Goal: Task Accomplishment & Management: Manage account settings

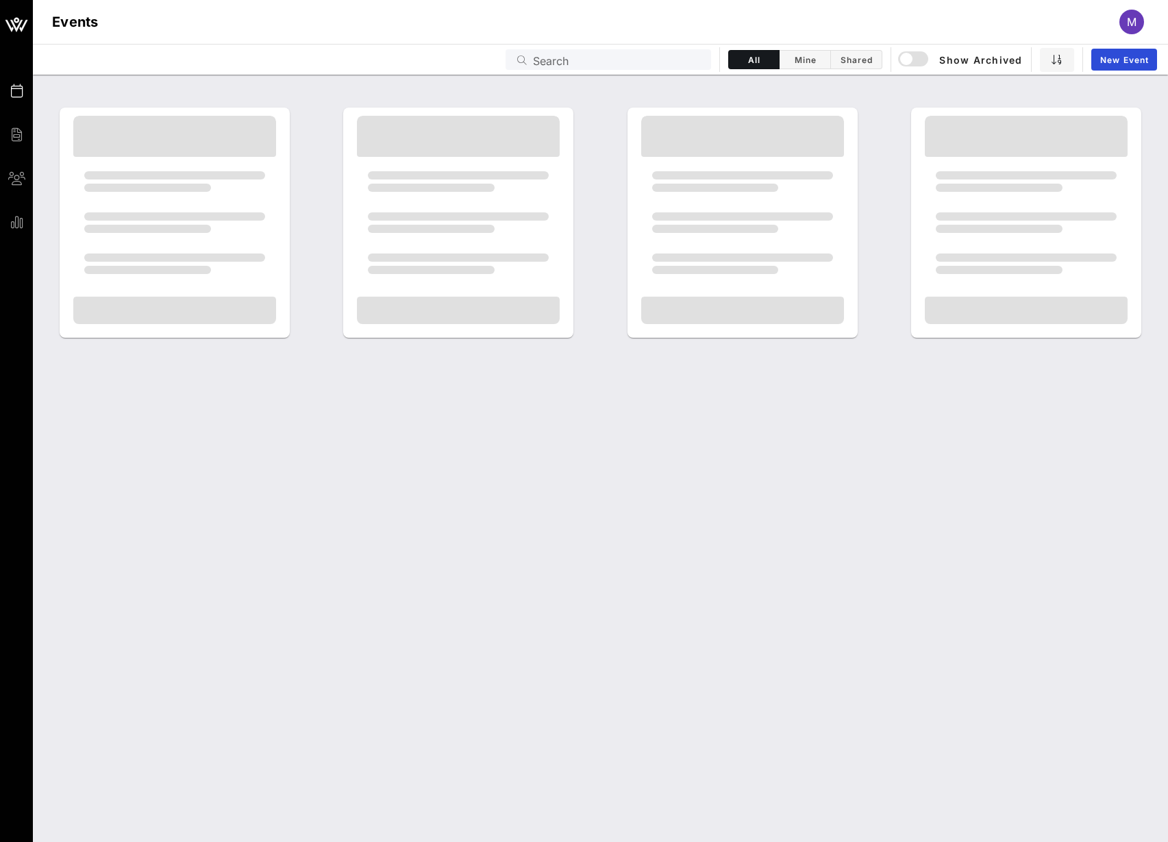
click at [621, 55] on input "Search" at bounding box center [618, 60] width 170 height 18
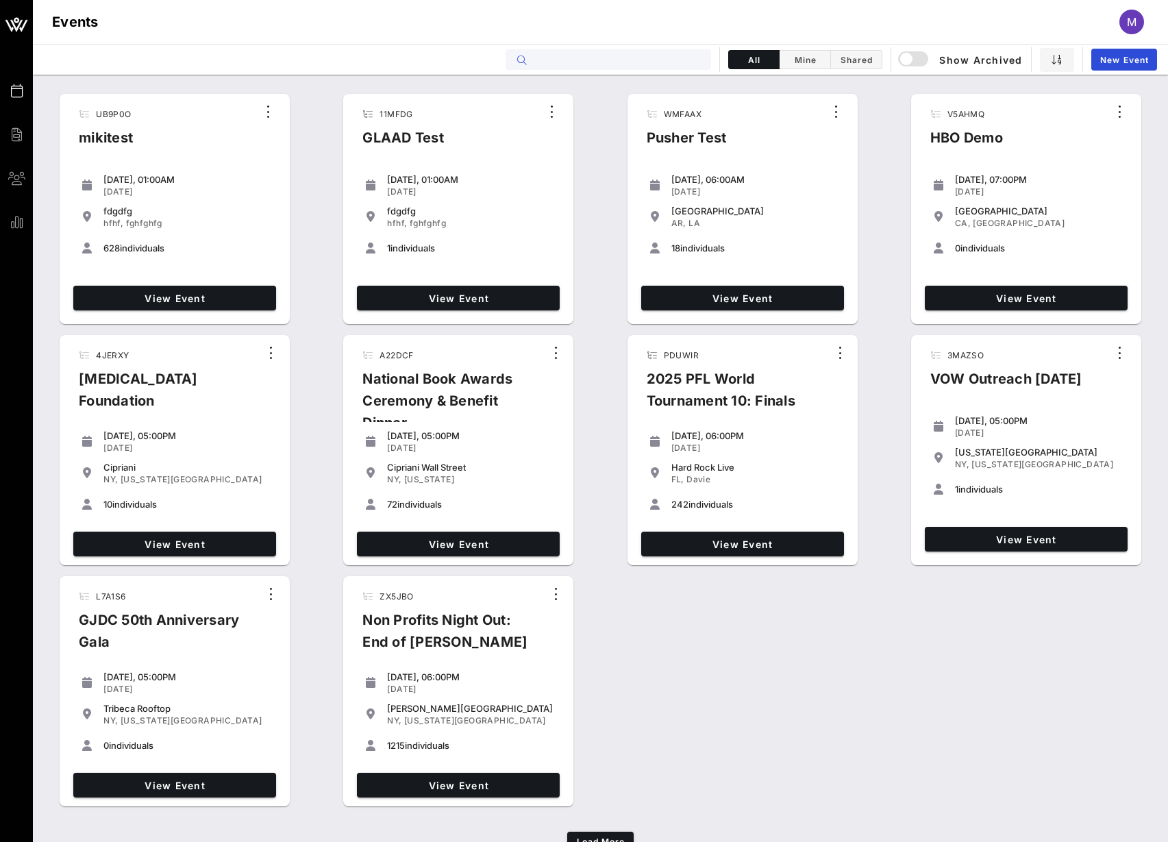
paste input "JEM7J3"
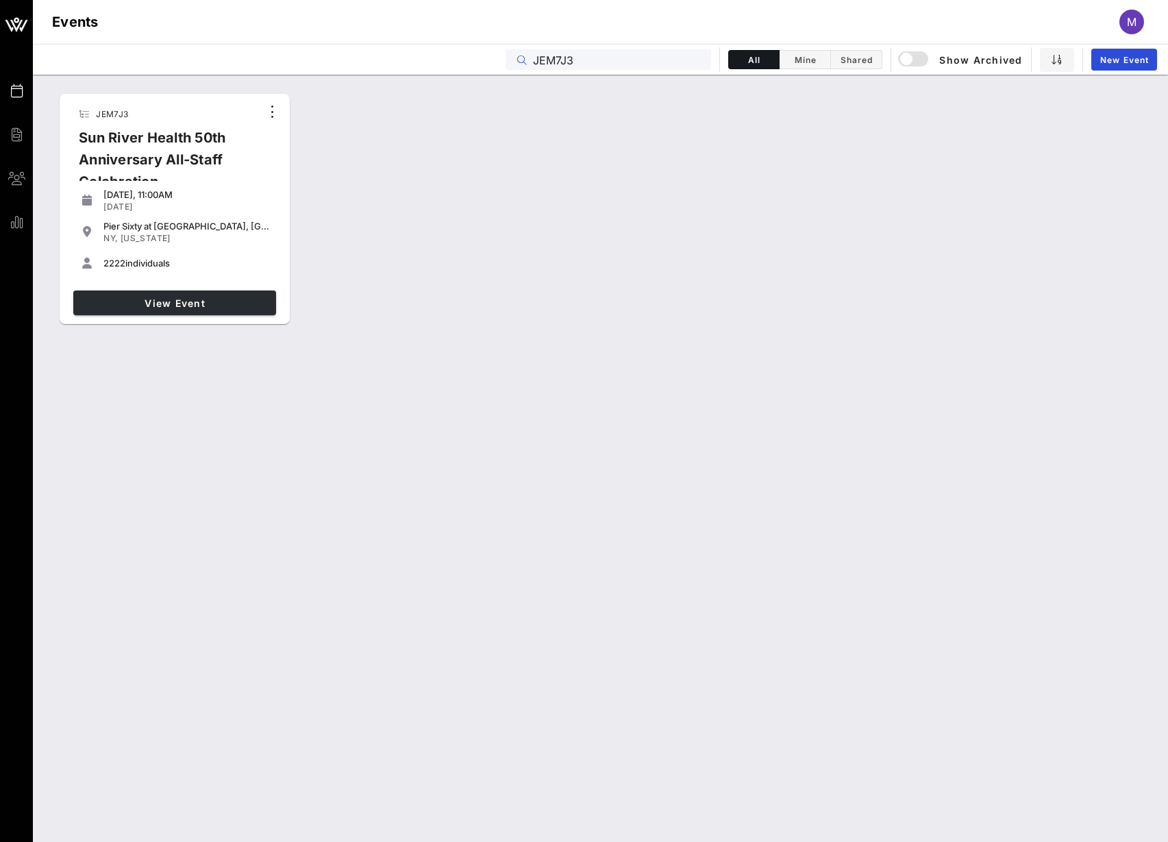
type input "JEM7J3"
click at [233, 308] on span "View Event" at bounding box center [175, 303] width 192 height 12
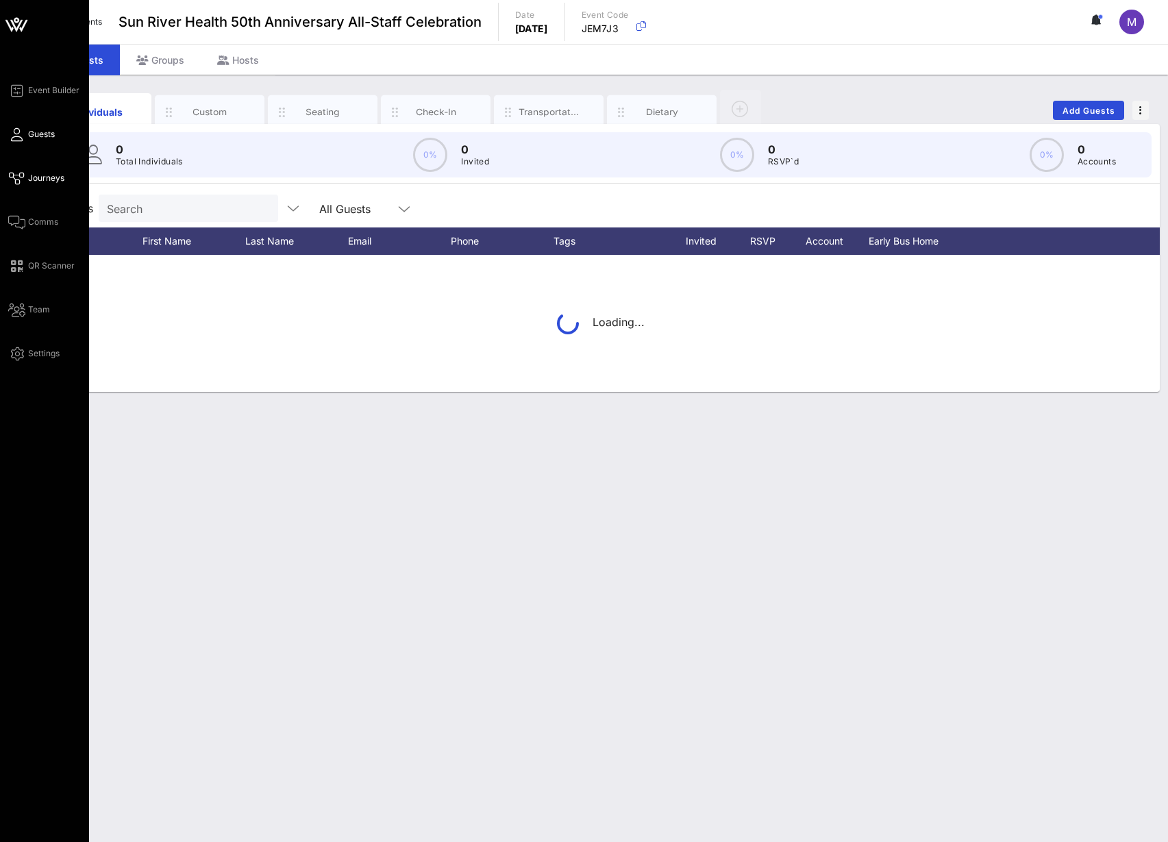
click at [15, 177] on icon at bounding box center [16, 178] width 17 height 2
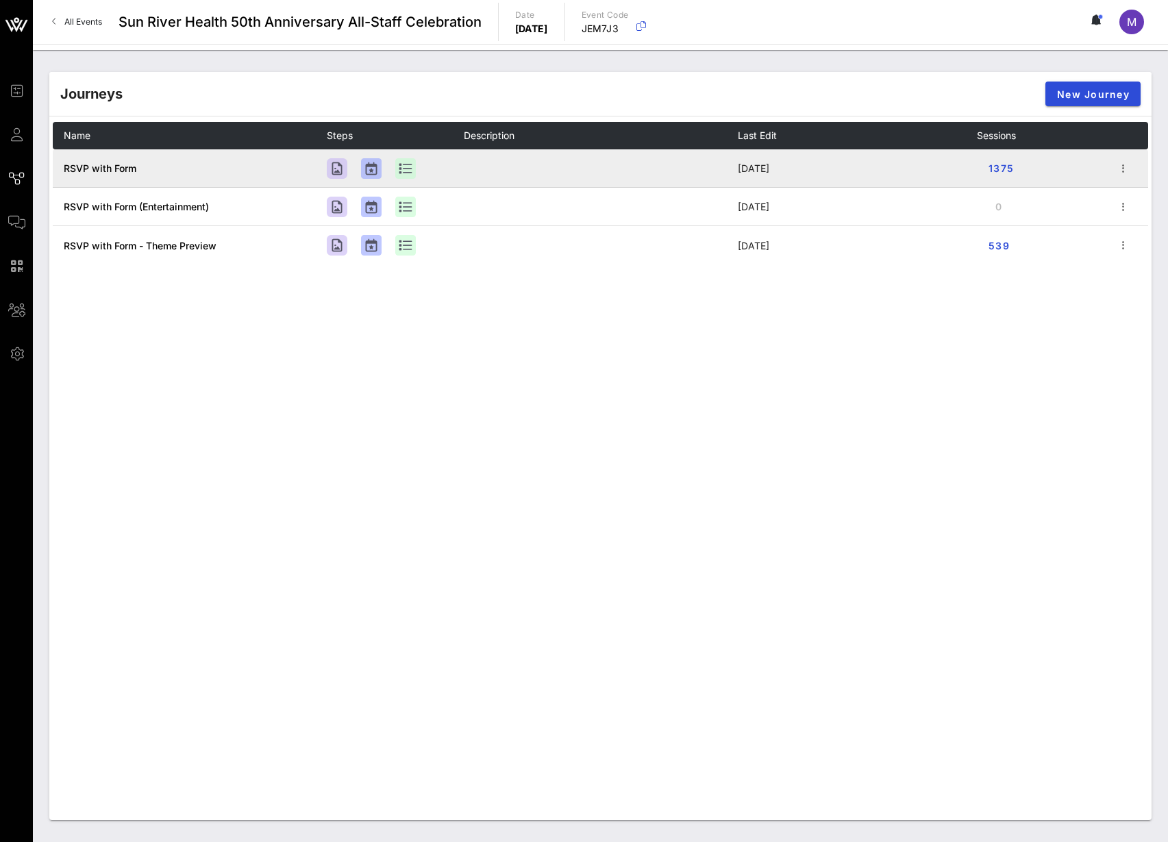
click at [123, 167] on span "RSVP with Form" at bounding box center [100, 168] width 73 height 12
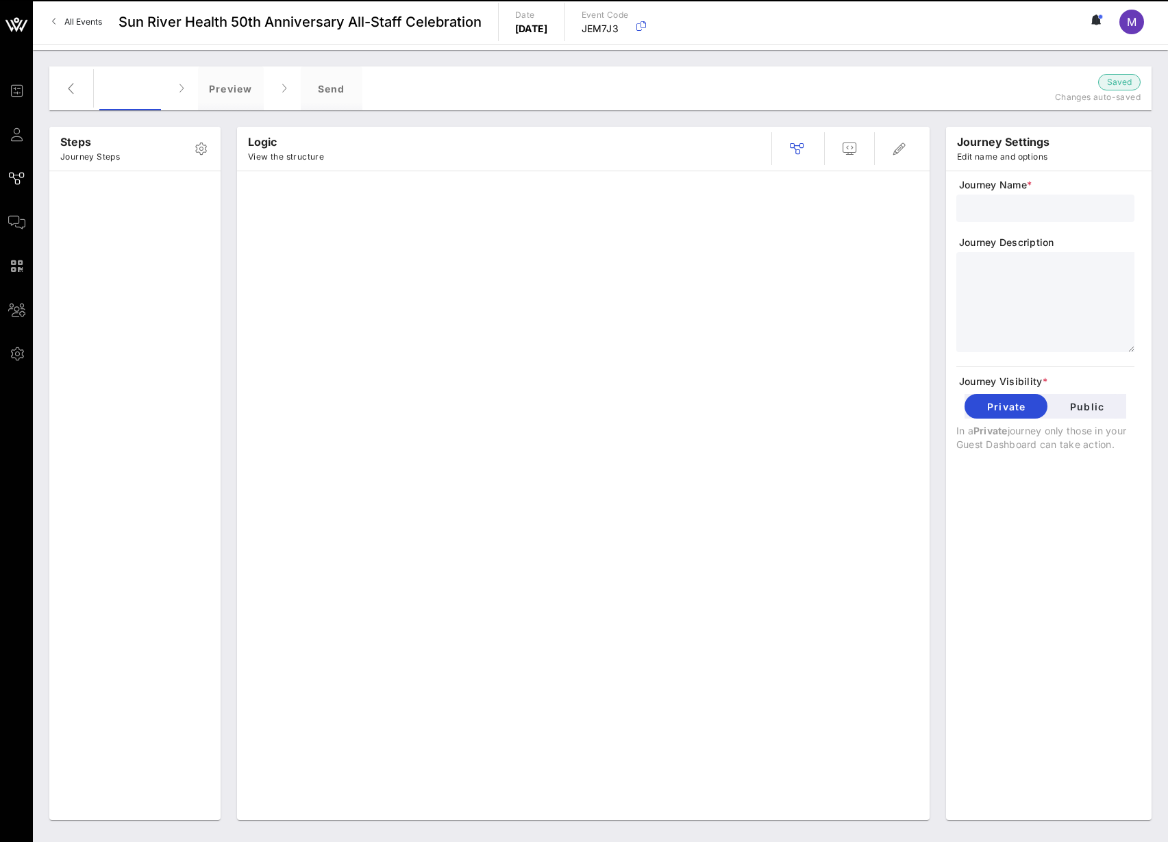
type input "RSVP with Form"
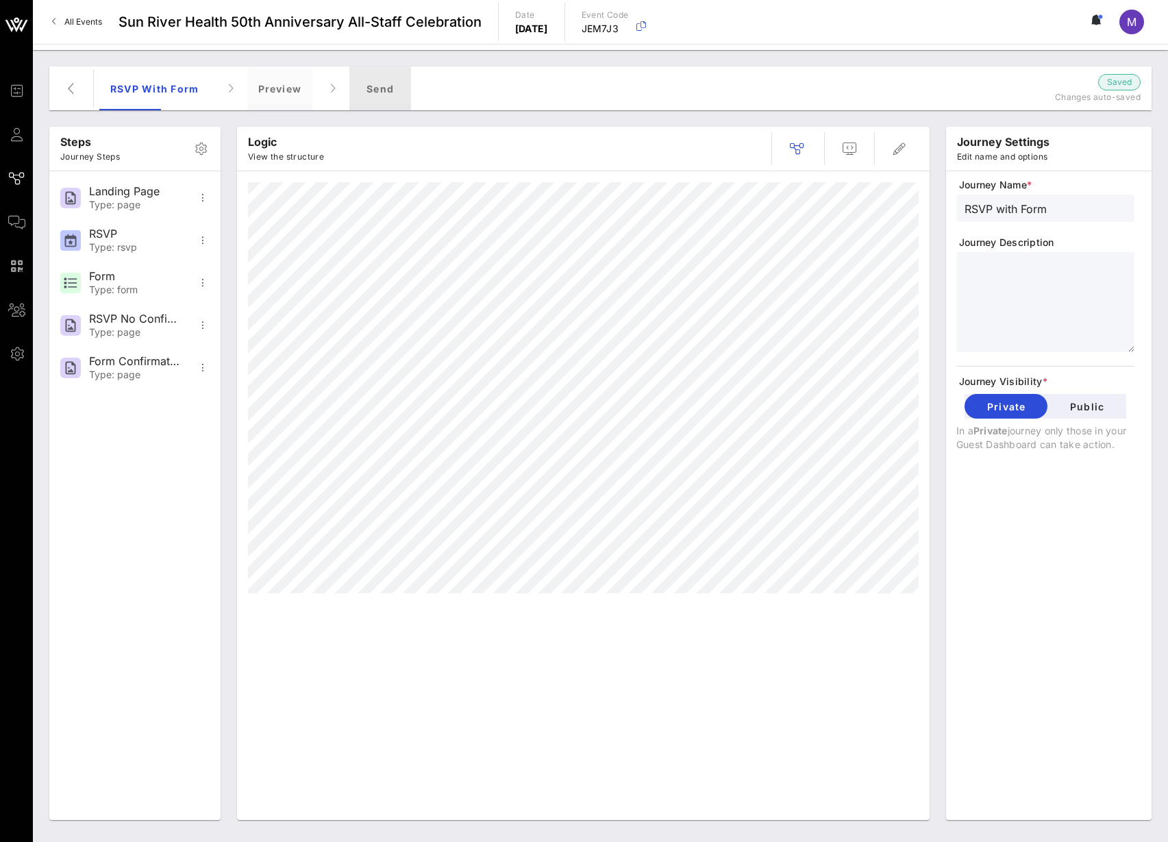
click at [386, 88] on div "Send" at bounding box center [380, 88] width 62 height 44
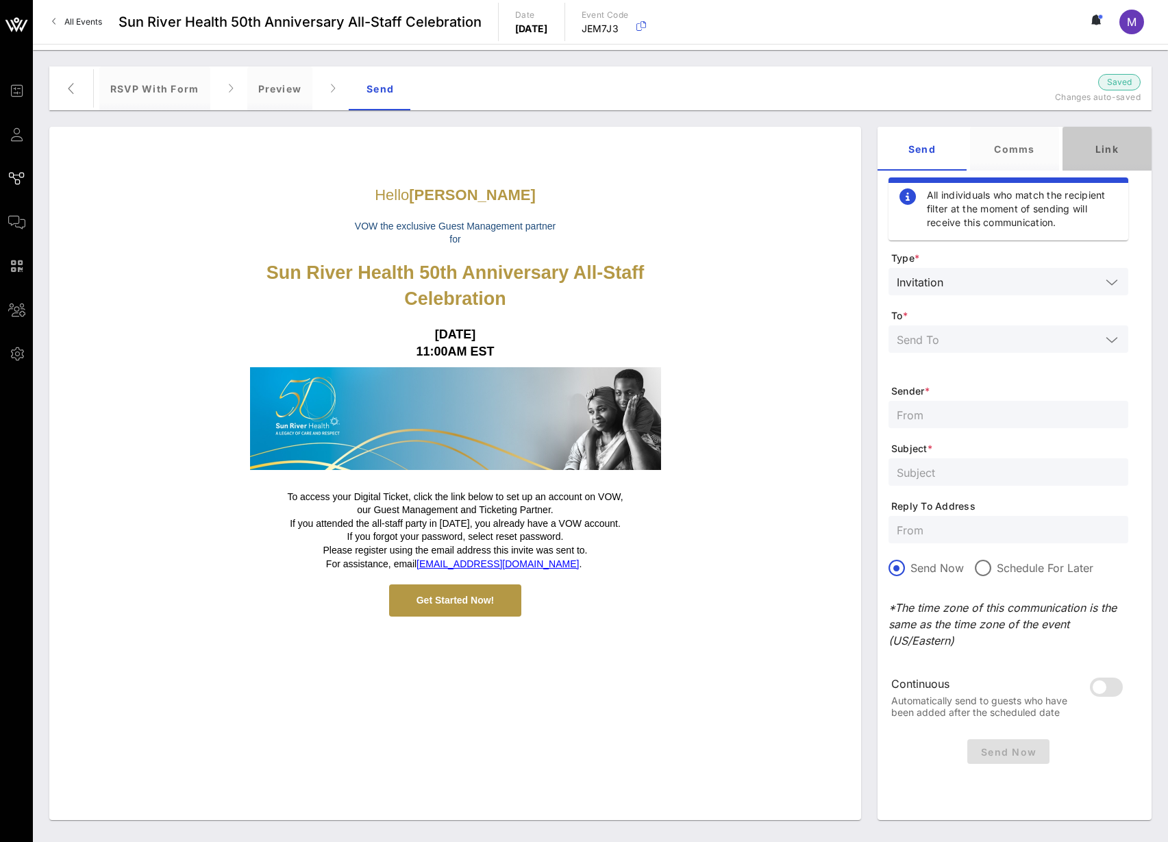
click at [1126, 143] on div "Link" at bounding box center [1107, 149] width 89 height 44
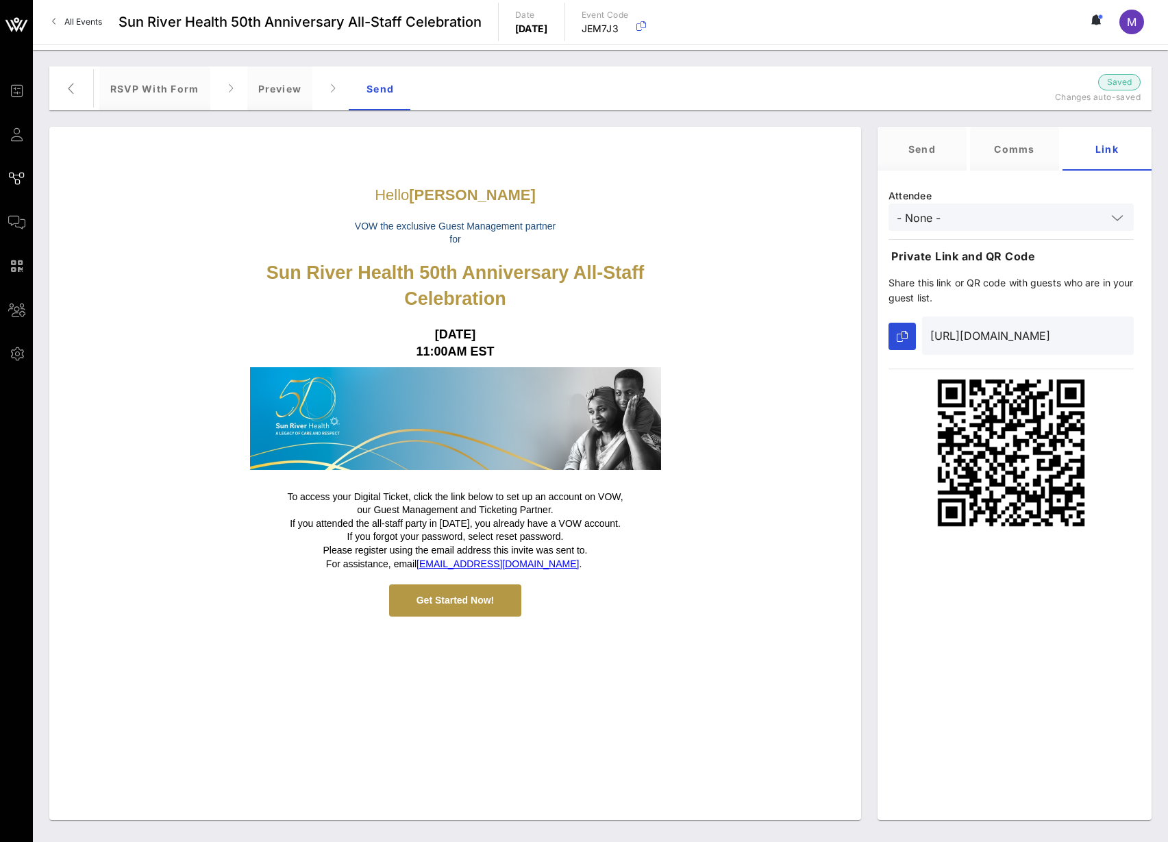
click at [992, 218] on input "- None -" at bounding box center [1002, 217] width 210 height 18
click at [977, 249] on div "Clari [PERSON_NAME]" at bounding box center [1010, 250] width 223 height 11
type input "[PERSON_NAME]"
type input "[URL][DOMAIN_NAME]"
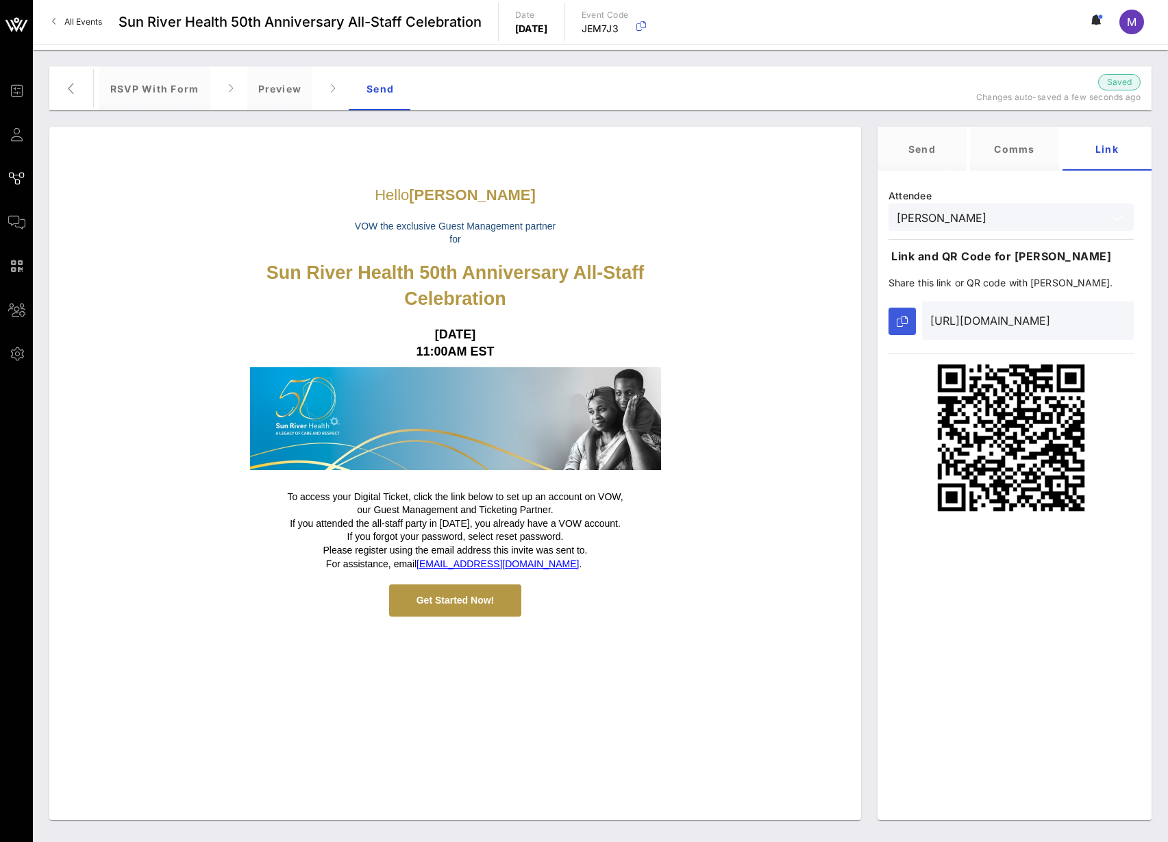
type input "[PERSON_NAME]"
click at [899, 321] on icon "button" at bounding box center [902, 321] width 11 height 11
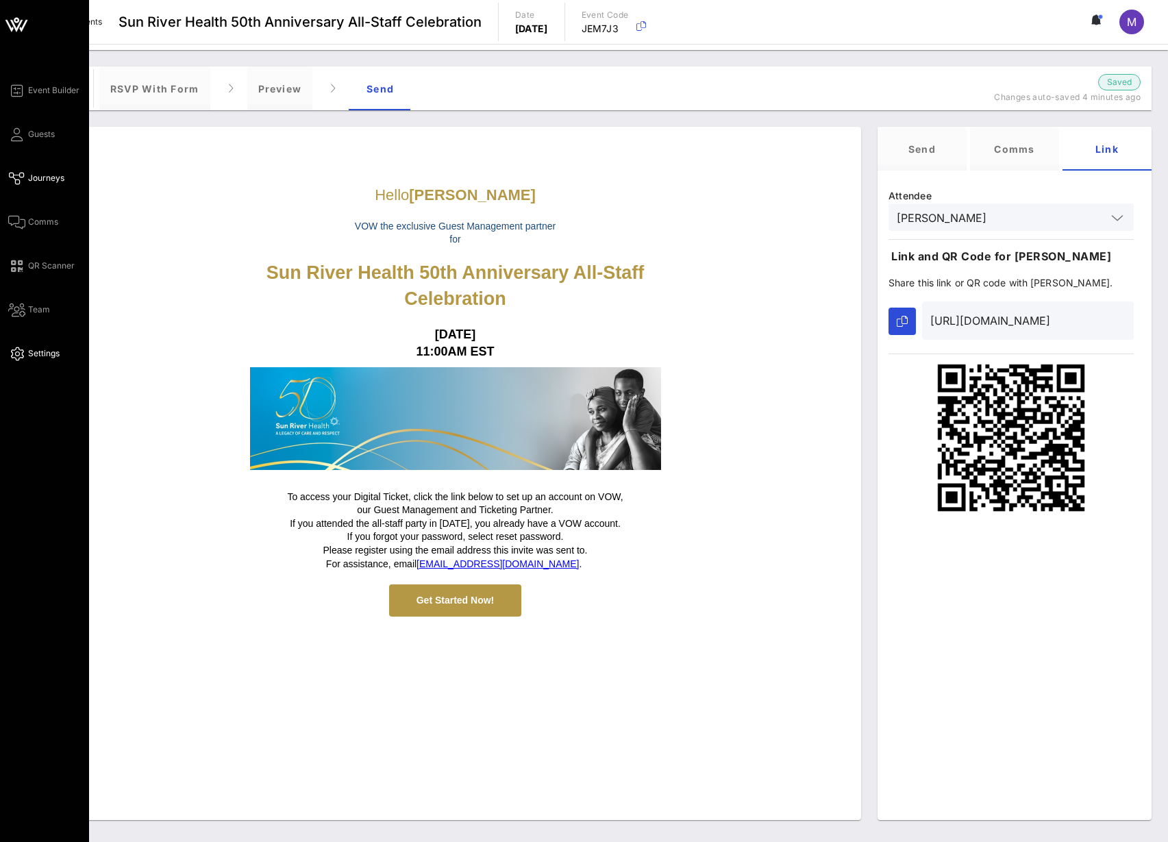
click at [36, 346] on link "Settings" at bounding box center [33, 353] width 51 height 16
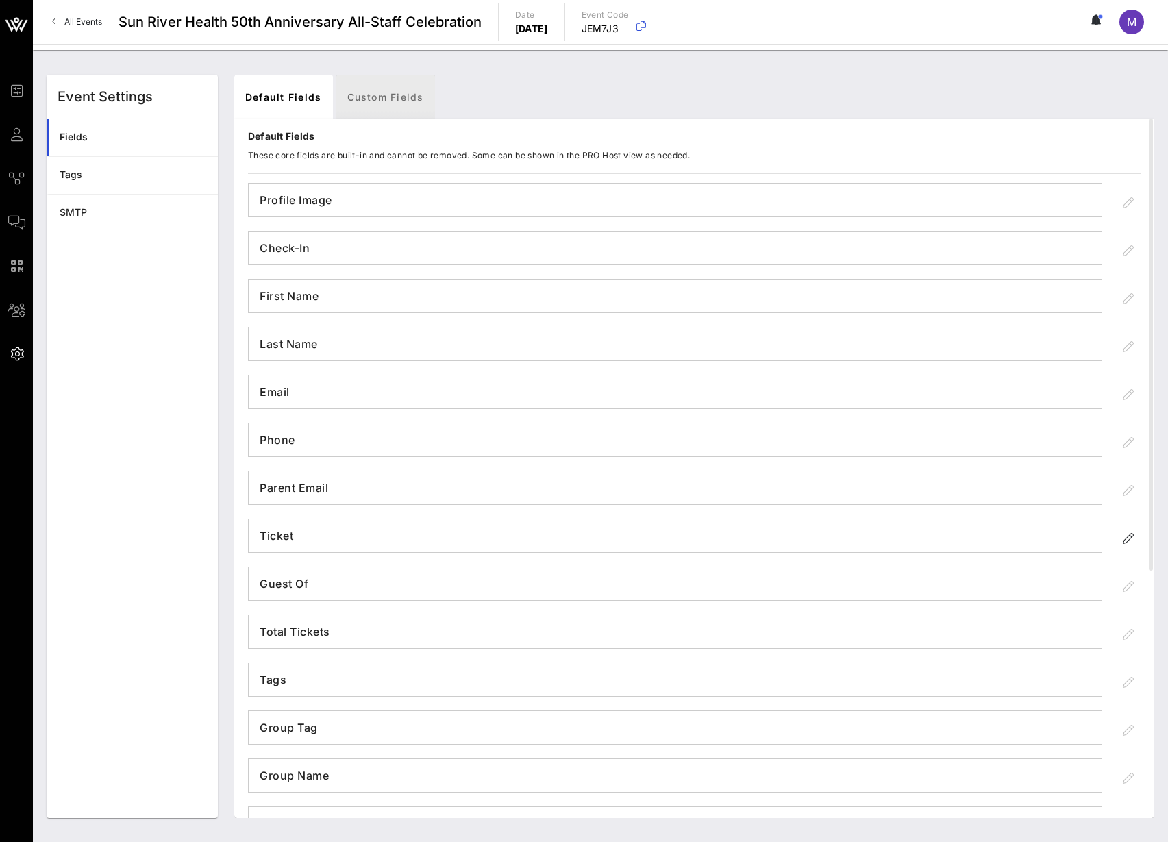
click at [369, 92] on link "Custom Fields" at bounding box center [385, 97] width 99 height 44
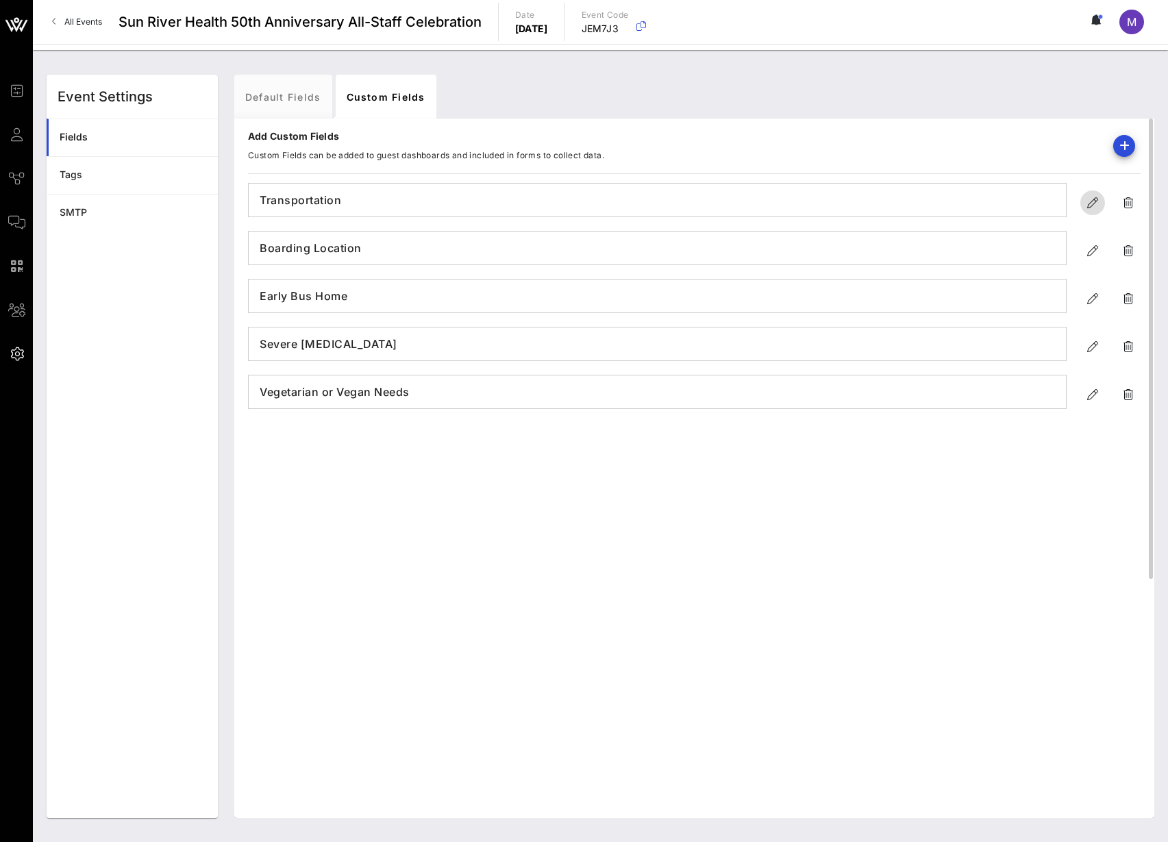
click at [1085, 204] on icon "button" at bounding box center [1092, 203] width 16 height 16
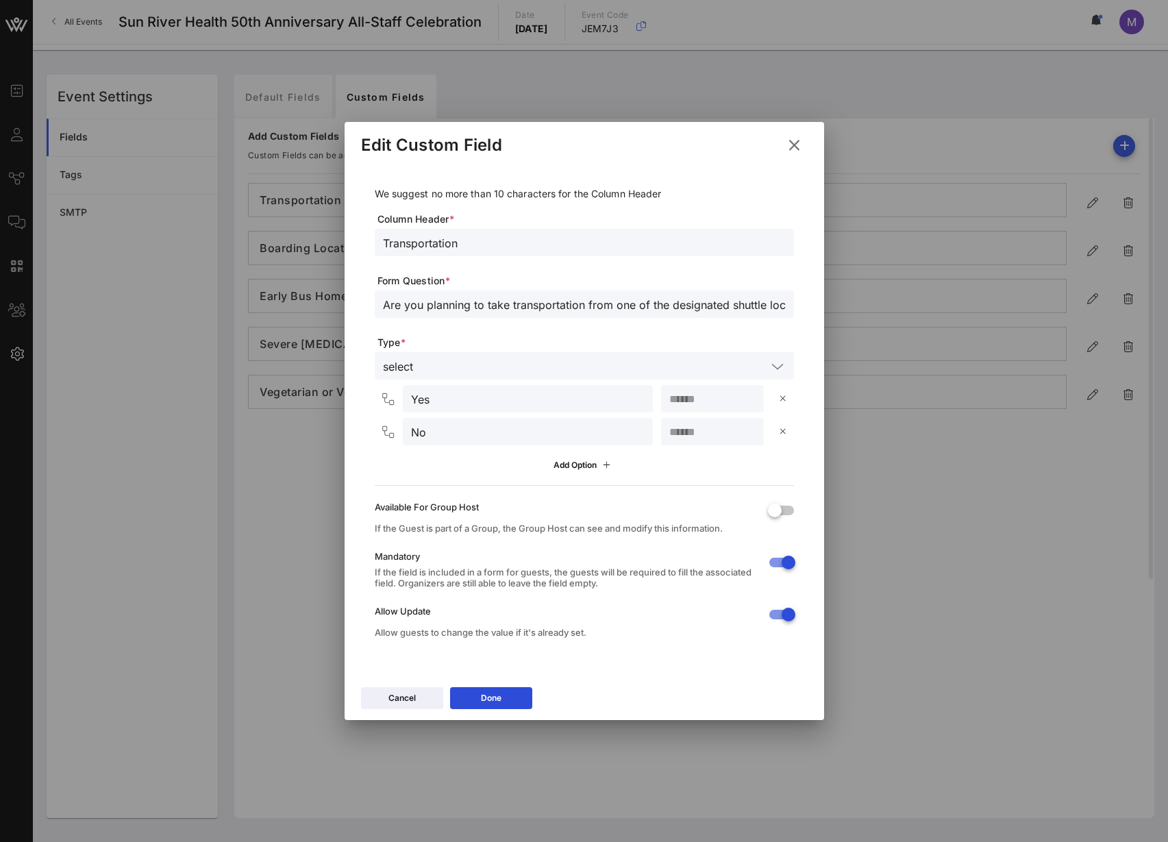
drag, startPoint x: 768, startPoint y: 179, endPoint x: 149, endPoint y: 253, distance: 623.0
click at [149, 253] on div at bounding box center [584, 421] width 1168 height 842
click at [797, 138] on icon at bounding box center [794, 145] width 18 height 16
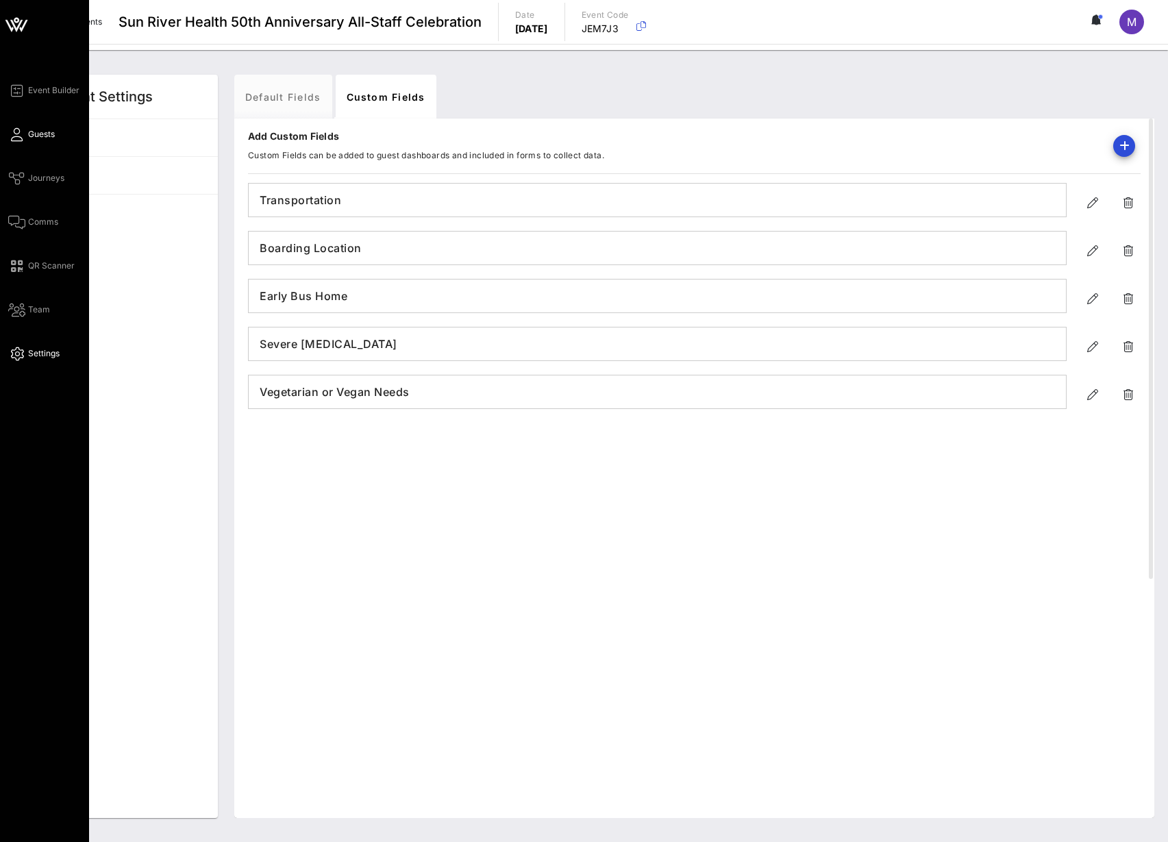
click at [24, 134] on icon at bounding box center [16, 135] width 17 height 2
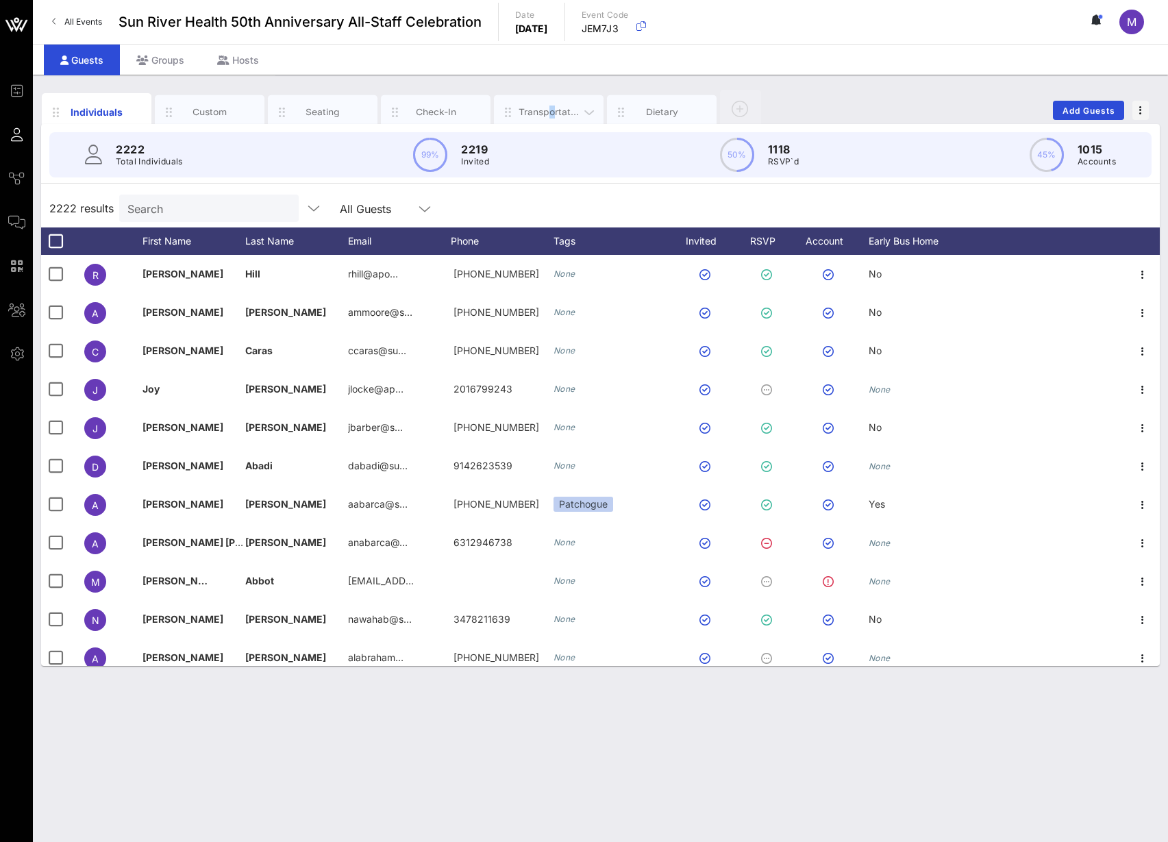
click at [551, 106] on div "Transportation" at bounding box center [549, 111] width 61 height 13
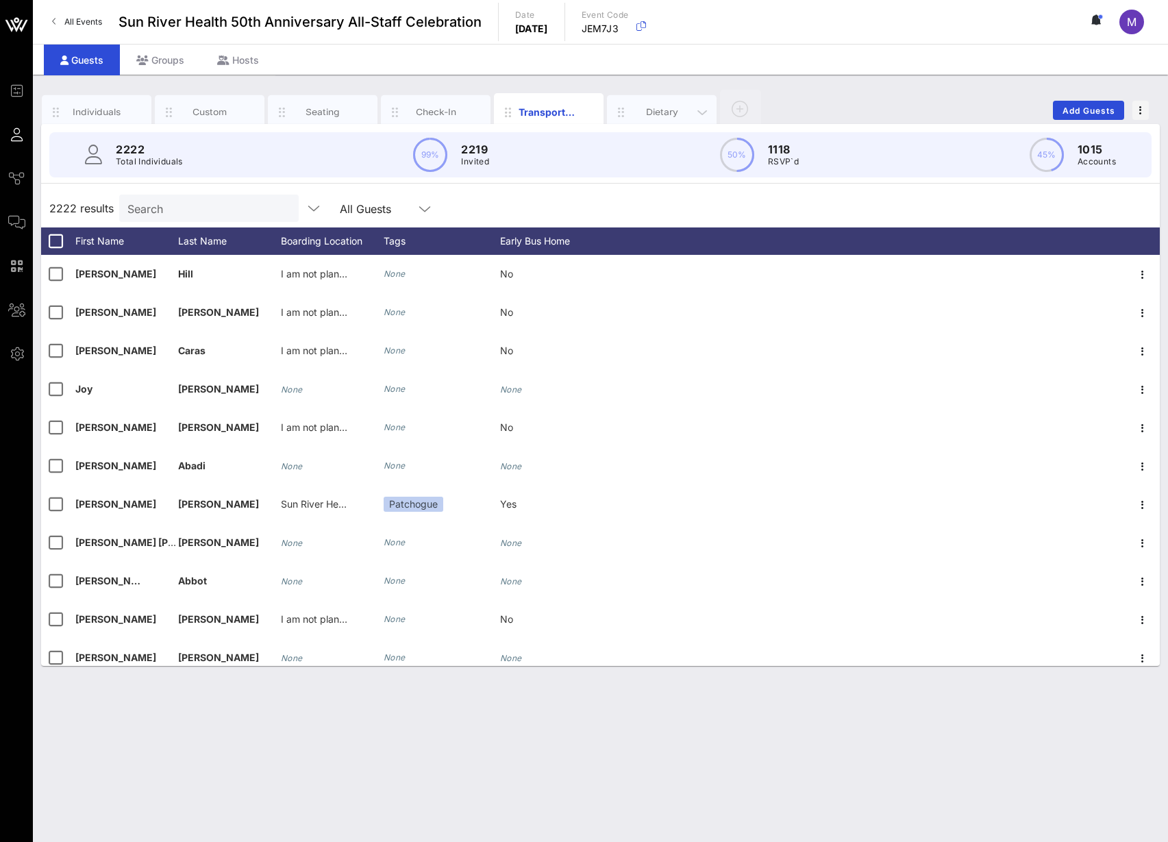
click at [641, 112] on div "Dietary" at bounding box center [662, 111] width 61 height 13
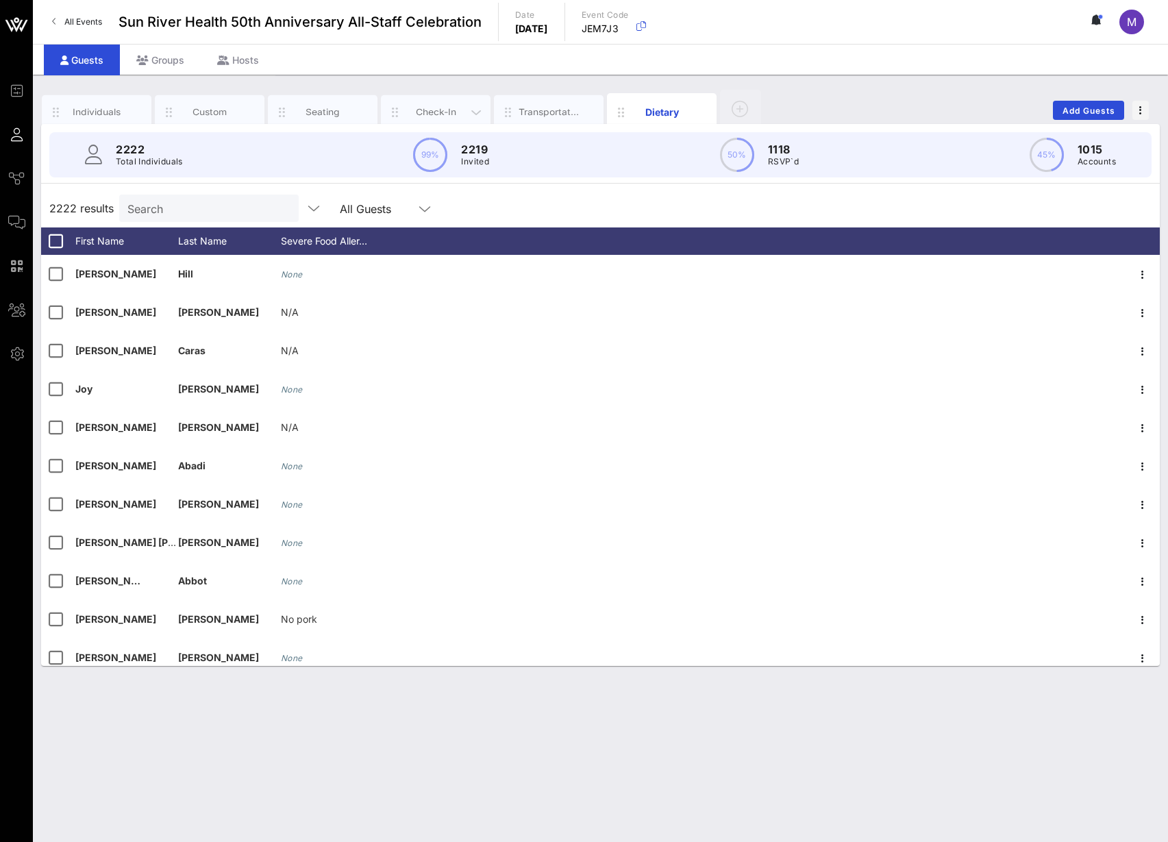
click at [435, 114] on div "Check-In" at bounding box center [436, 111] width 61 height 13
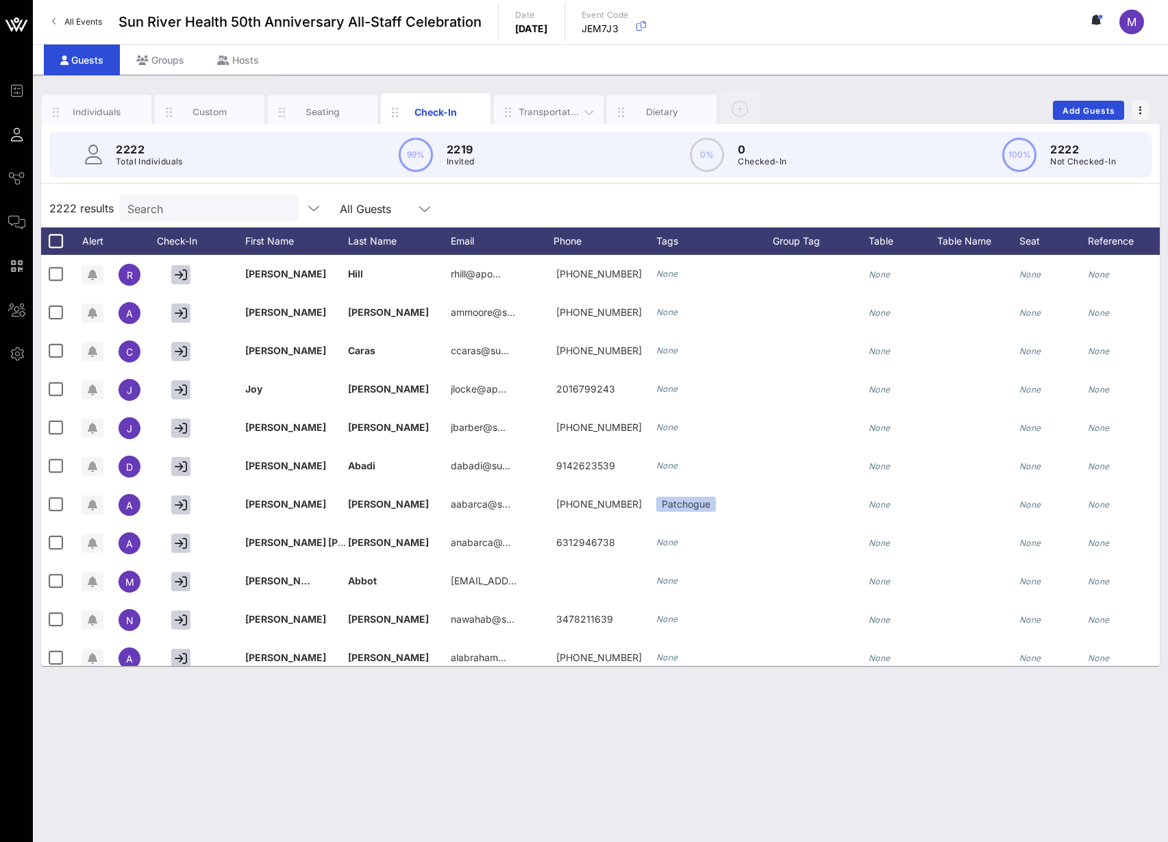
click at [525, 99] on div "Transportation" at bounding box center [549, 112] width 110 height 34
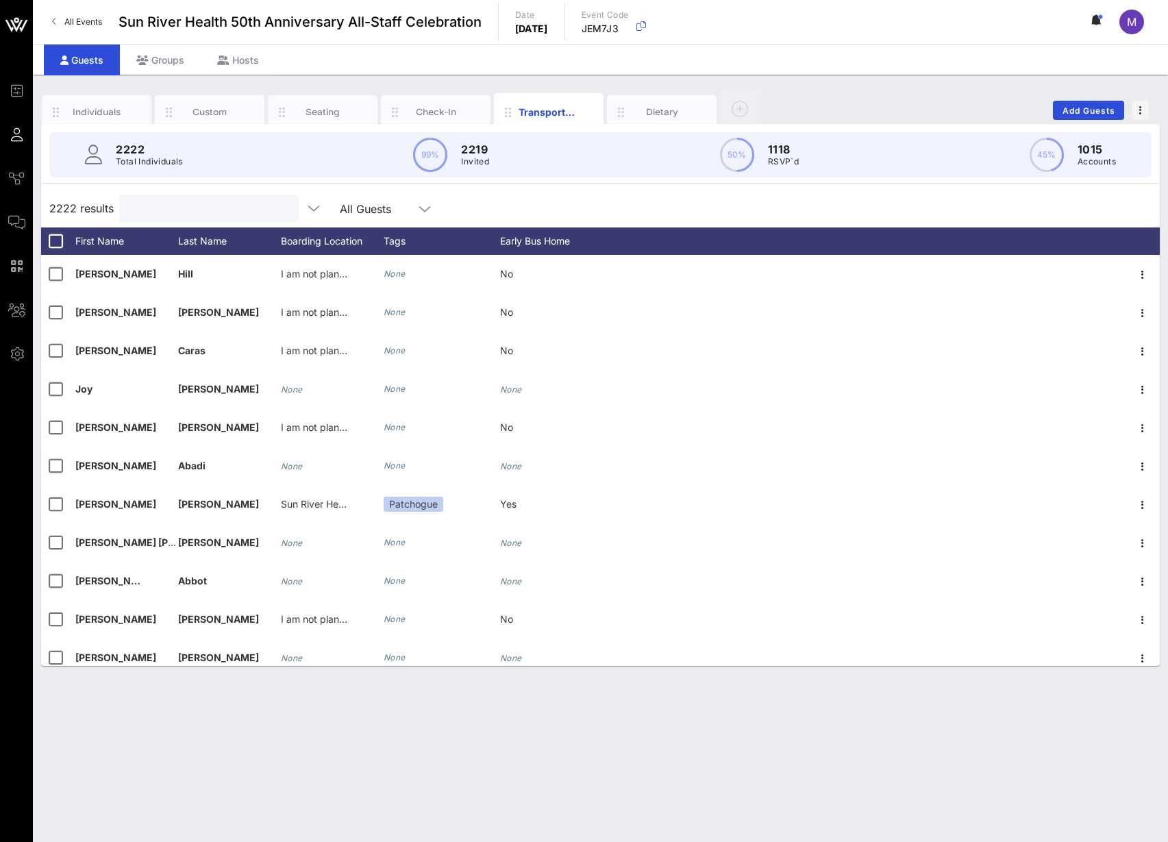
click at [175, 216] on input "text" at bounding box center [207, 208] width 160 height 18
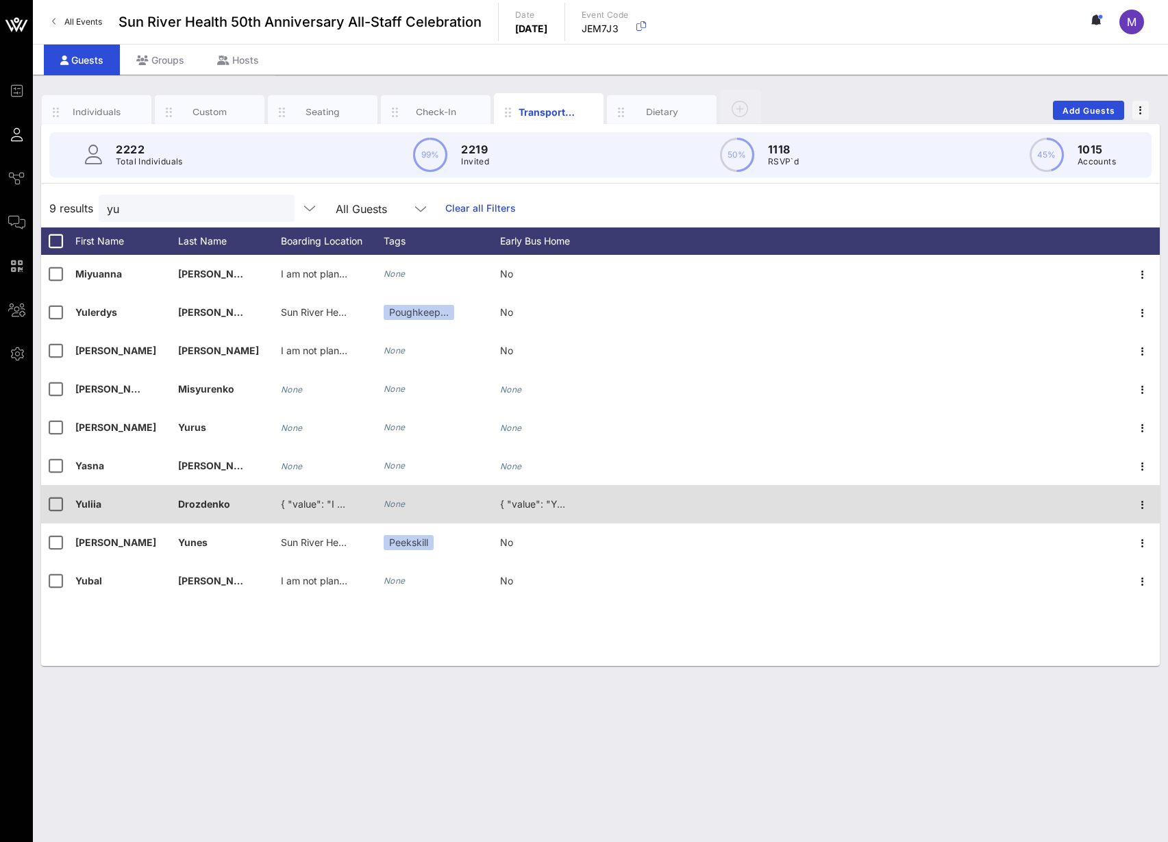
click at [325, 503] on span "{ "value": "I am not planning to take a shuttle." }" at bounding box center [389, 504] width 217 height 12
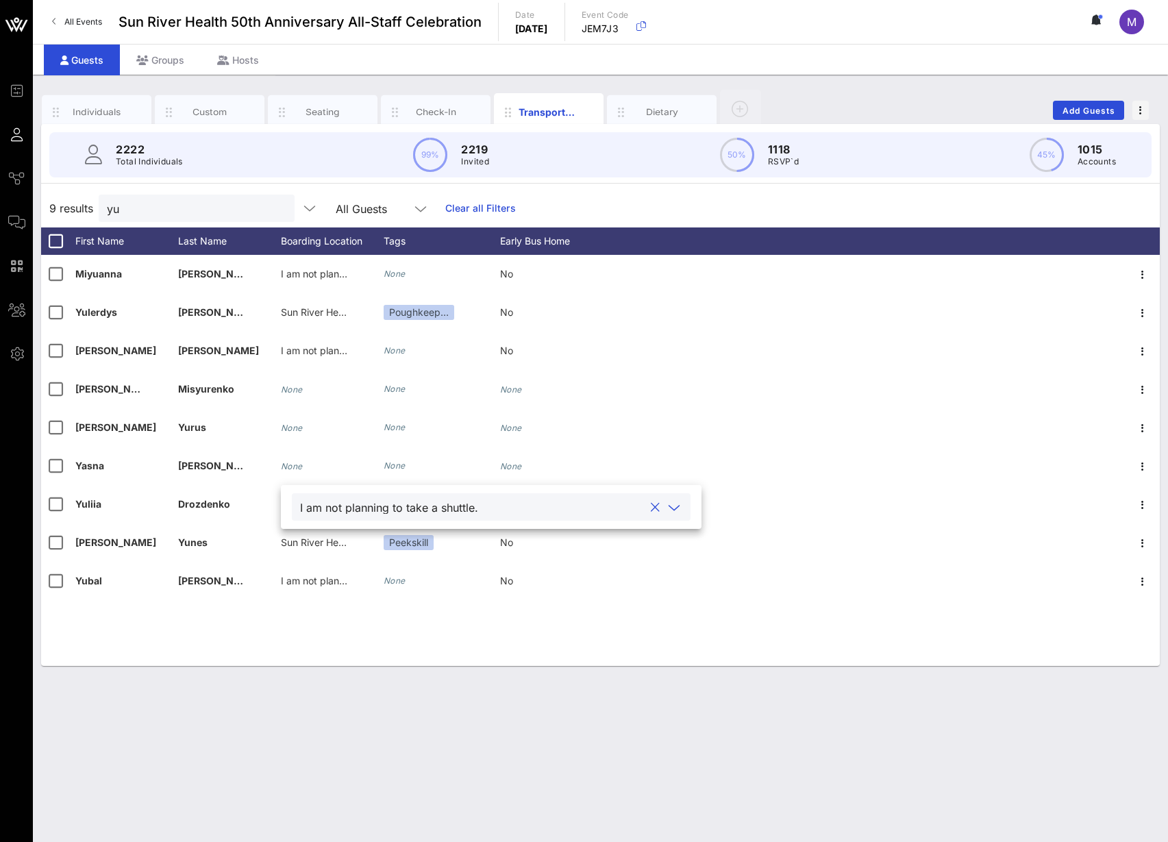
click at [452, 641] on div "[PERSON_NAME] I am not planning to take a shuttle. None No [PERSON_NAME] Sun Ri…" at bounding box center [600, 460] width 1119 height 411
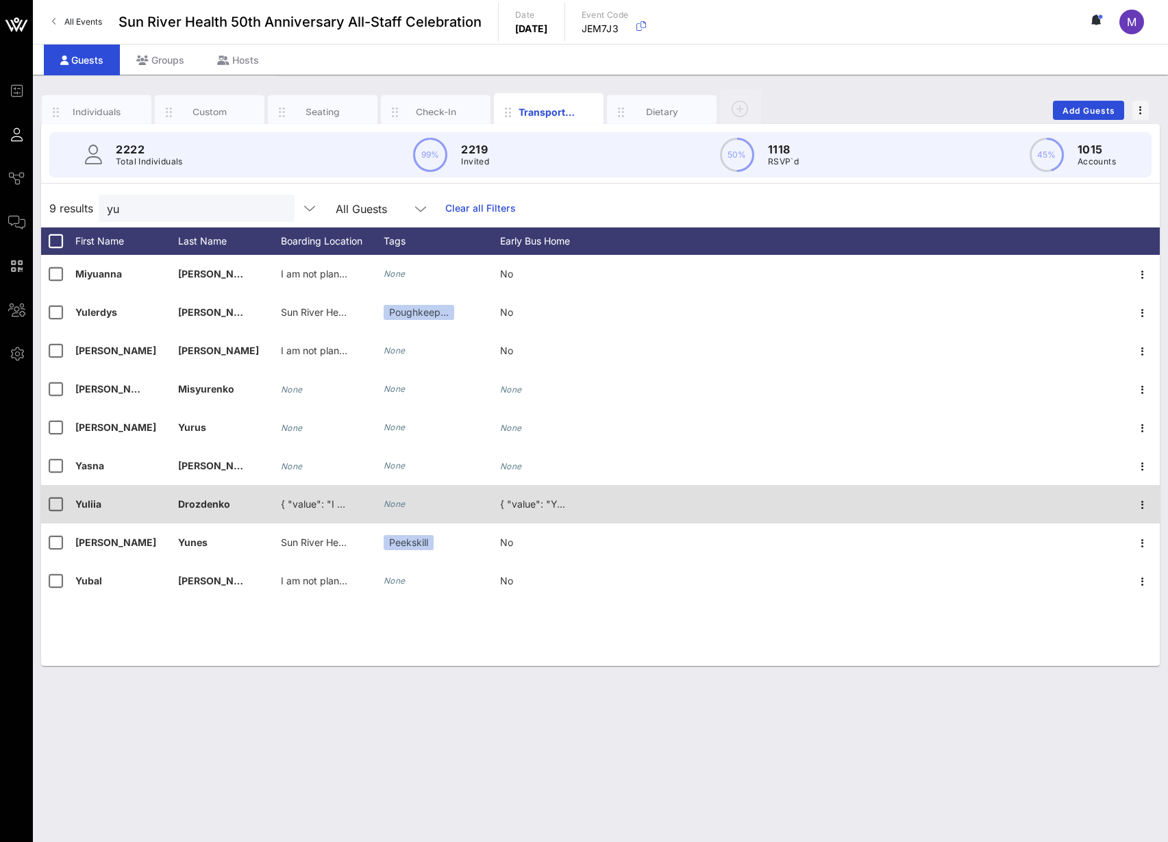
click at [315, 502] on span "{ "value": "I am not planning to take a shuttle." }" at bounding box center [389, 504] width 217 height 12
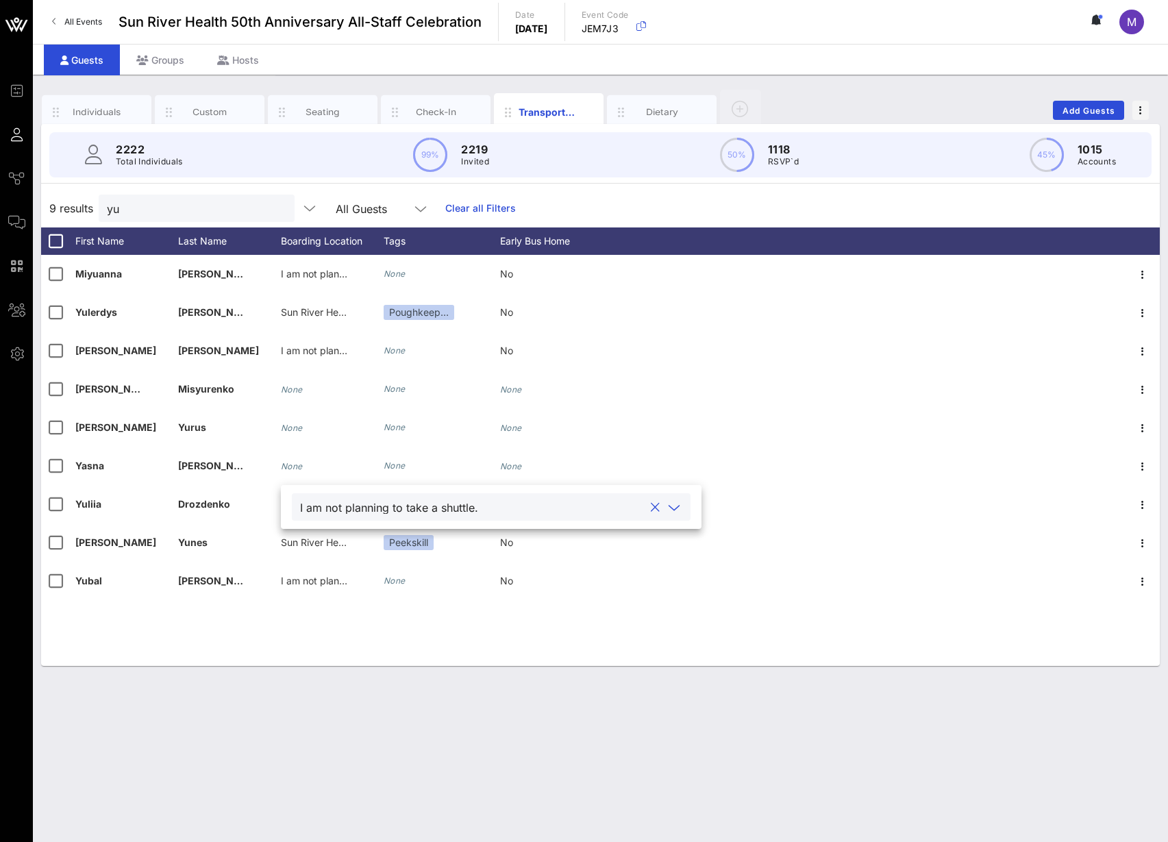
click at [395, 502] on div "I am not planning to take a shuttle." at bounding box center [389, 507] width 178 height 12
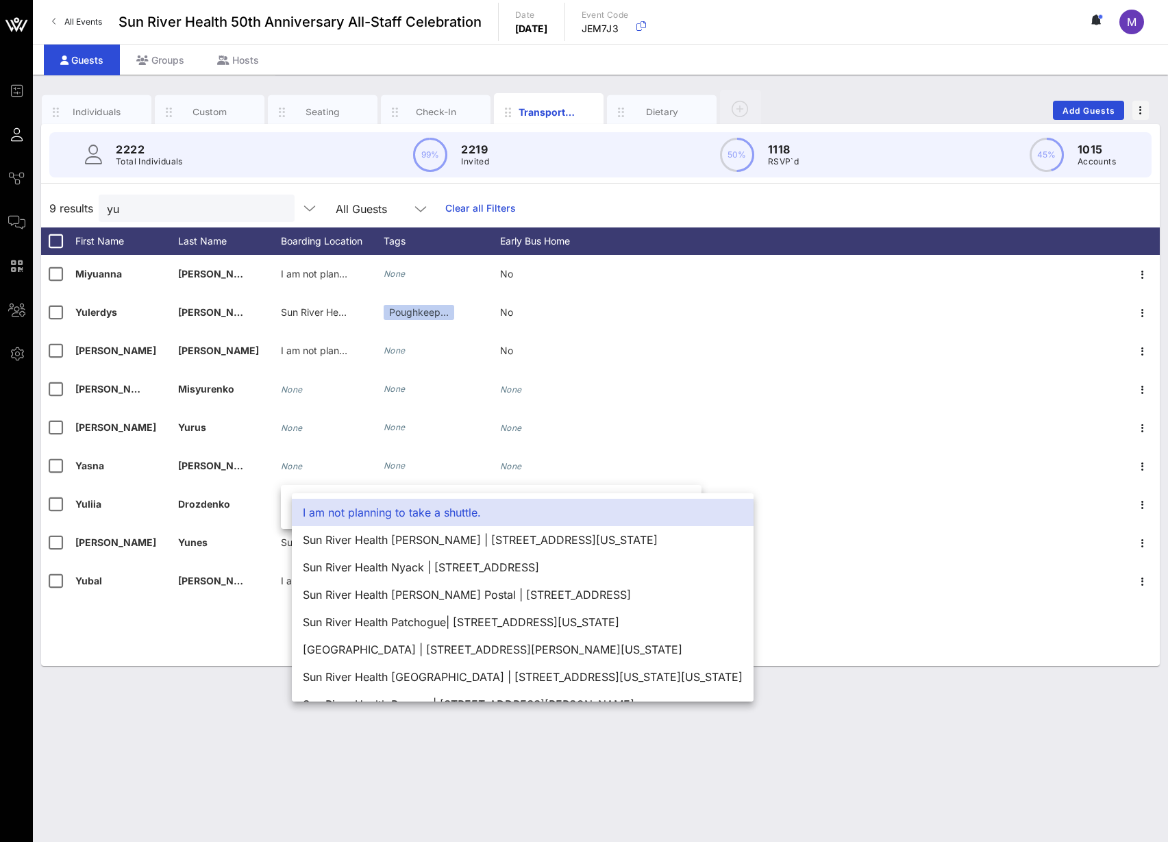
click at [397, 513] on div "I am not planning to take a shuttle." at bounding box center [523, 512] width 462 height 27
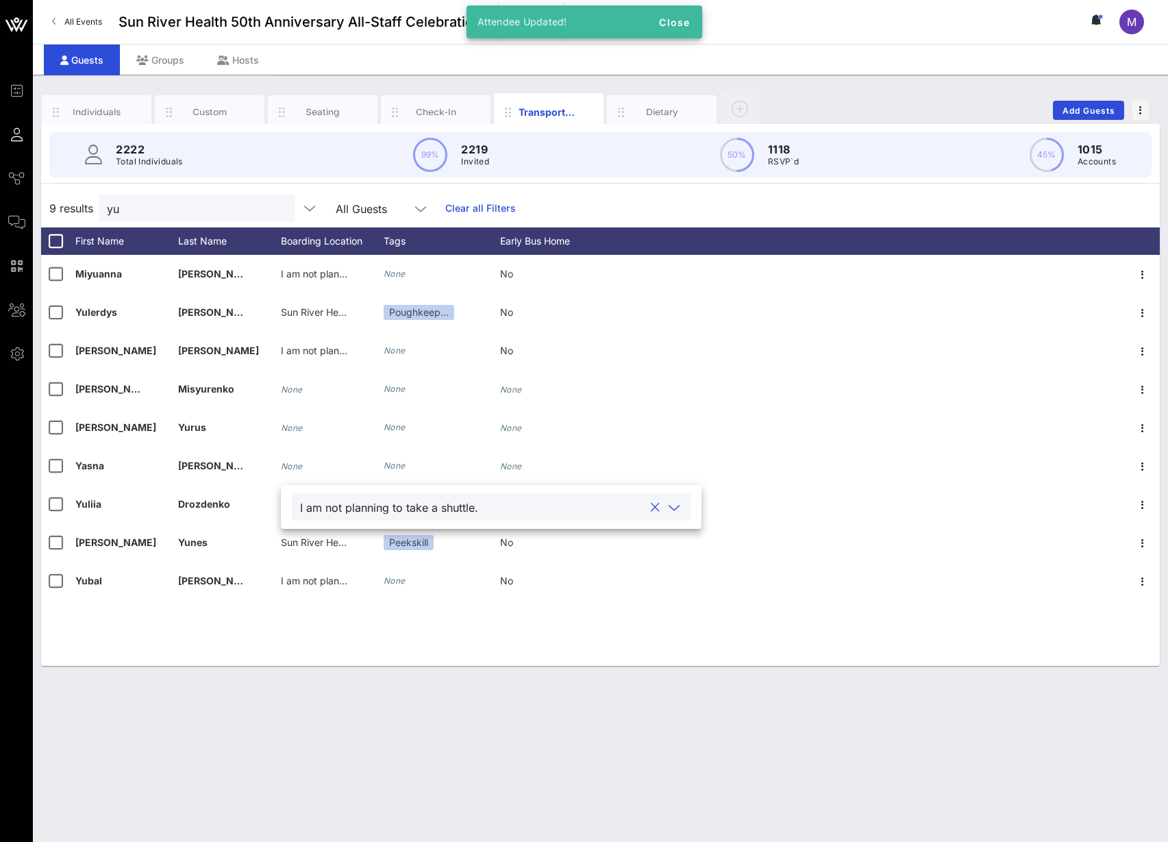
click at [436, 628] on div "[PERSON_NAME] I am not planning to take a shuttle. None No [PERSON_NAME] Sun Ri…" at bounding box center [600, 460] width 1119 height 411
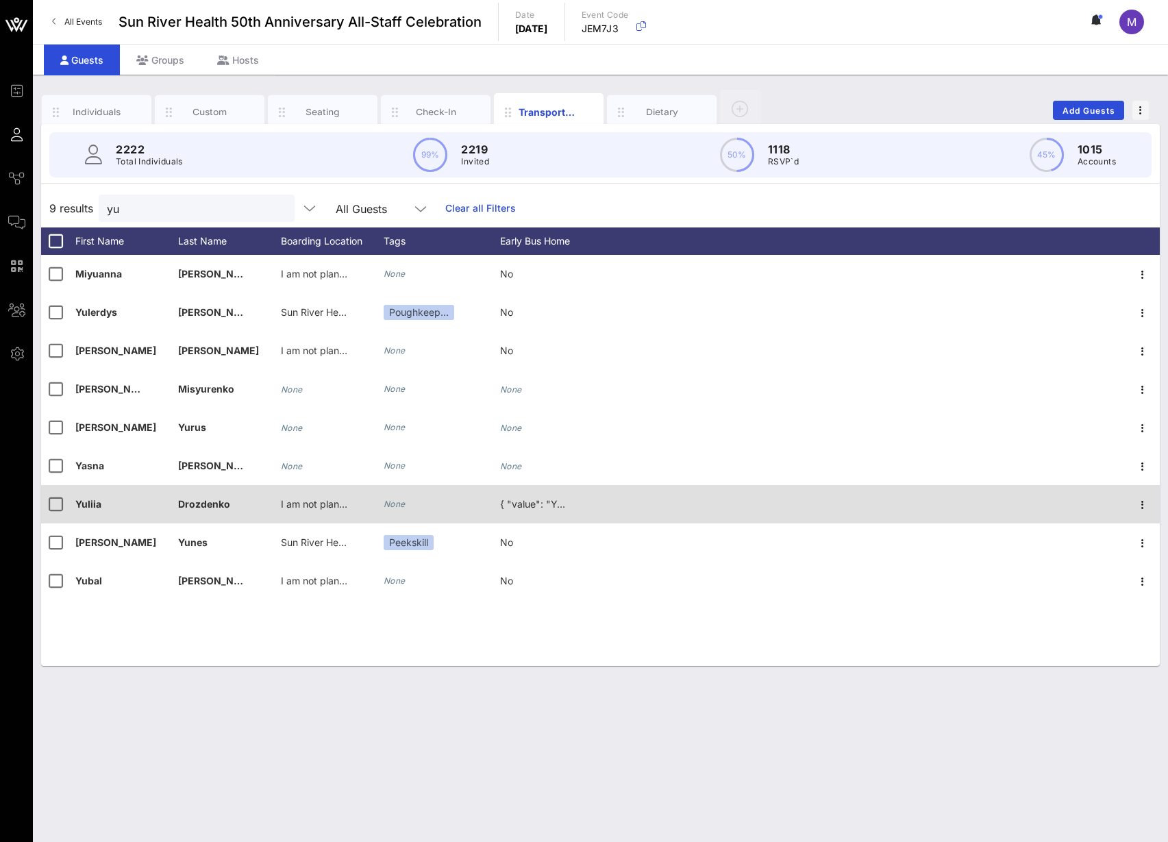
click at [530, 500] on span "{ "value": "Yes" }" at bounding box center [539, 504] width 79 height 12
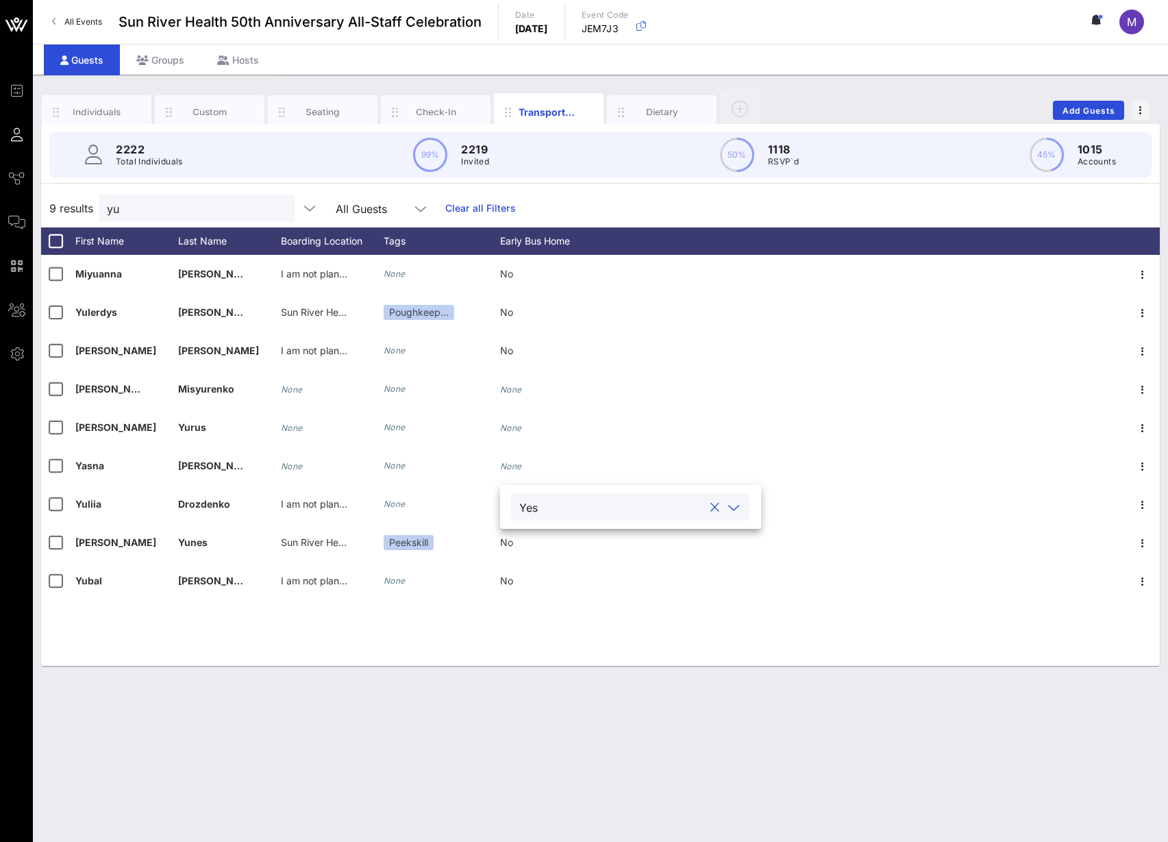
click at [636, 506] on input "text" at bounding box center [623, 507] width 160 height 18
click at [572, 513] on div "Yes" at bounding box center [624, 512] width 226 height 27
click at [601, 641] on div "[PERSON_NAME] I am not planning to take a shuttle. None No [PERSON_NAME] Sun Ri…" at bounding box center [600, 460] width 1119 height 411
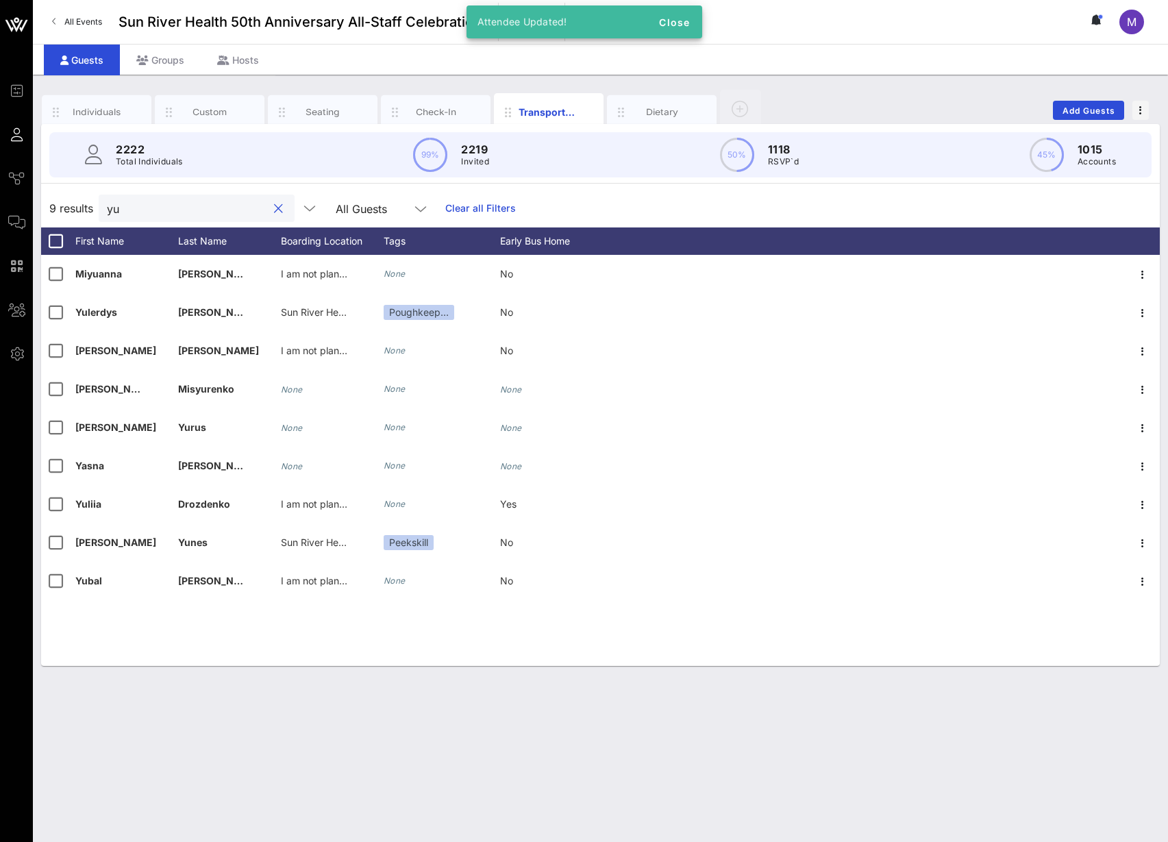
click at [177, 201] on input "yu" at bounding box center [187, 208] width 160 height 18
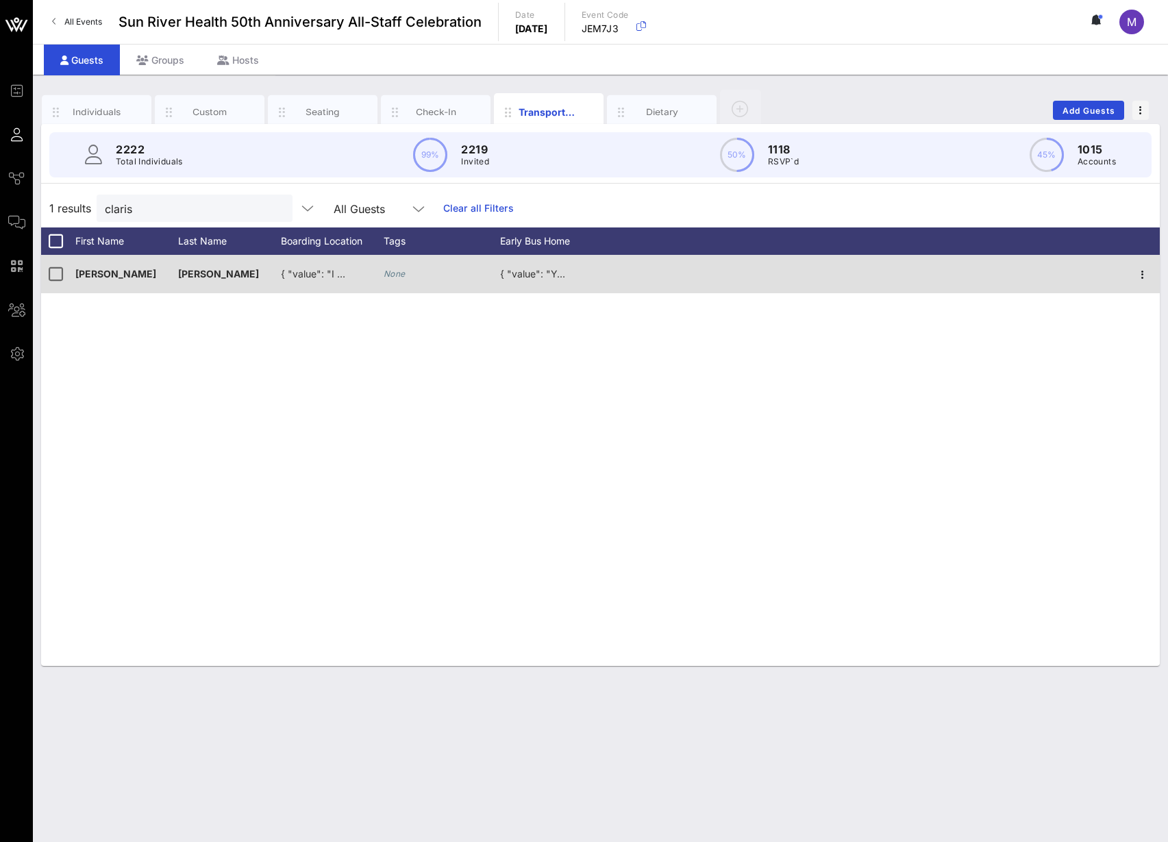
click at [317, 268] on span "{ "value": "I am not planning to take a shuttle." }" at bounding box center [389, 274] width 217 height 12
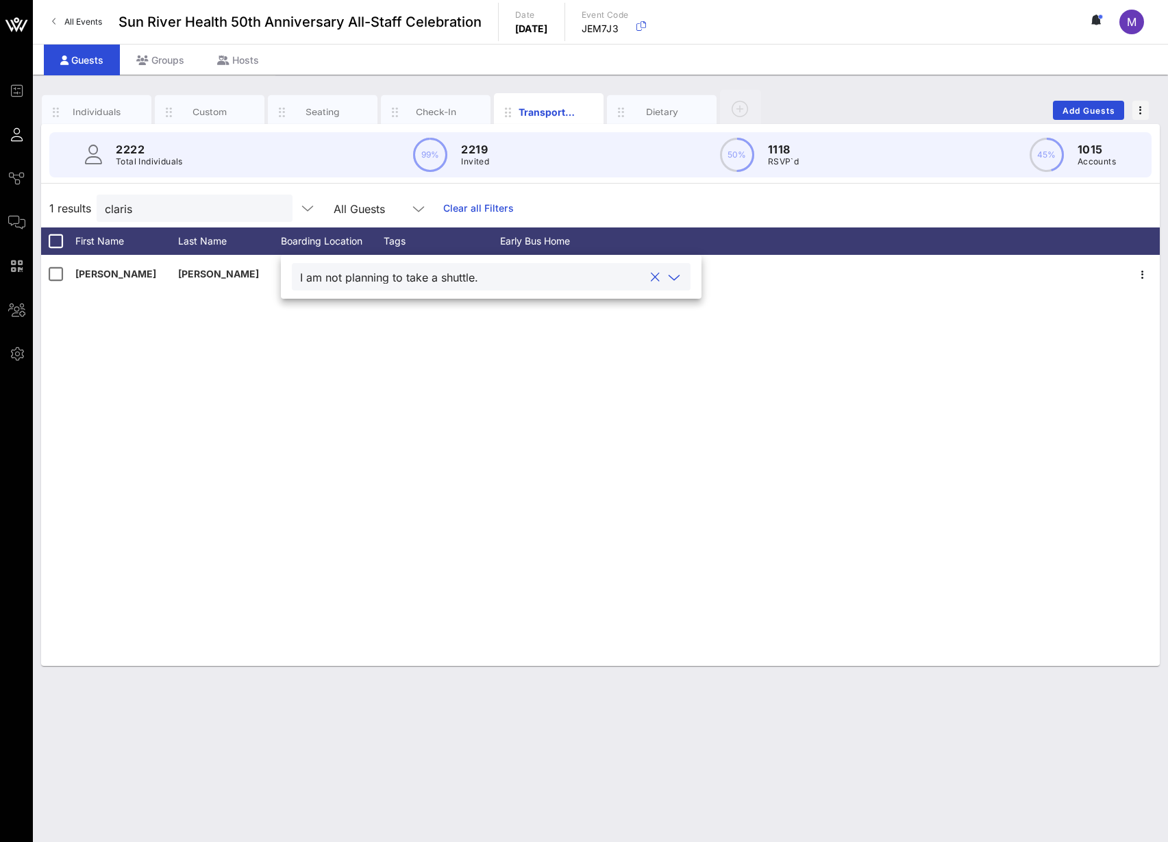
click at [347, 271] on div "I am not planning to take a shuttle." at bounding box center [389, 277] width 178 height 12
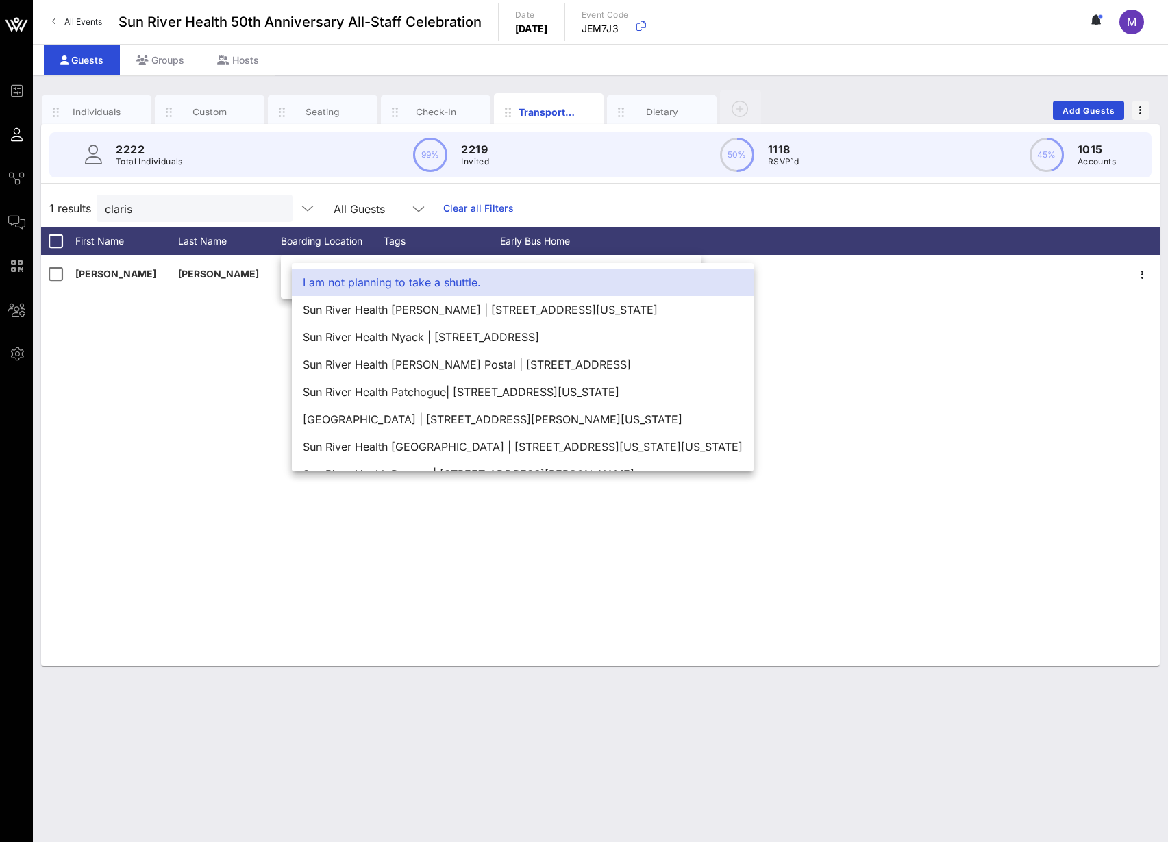
click at [382, 285] on div "I am not planning to take a shuttle." at bounding box center [523, 282] width 462 height 27
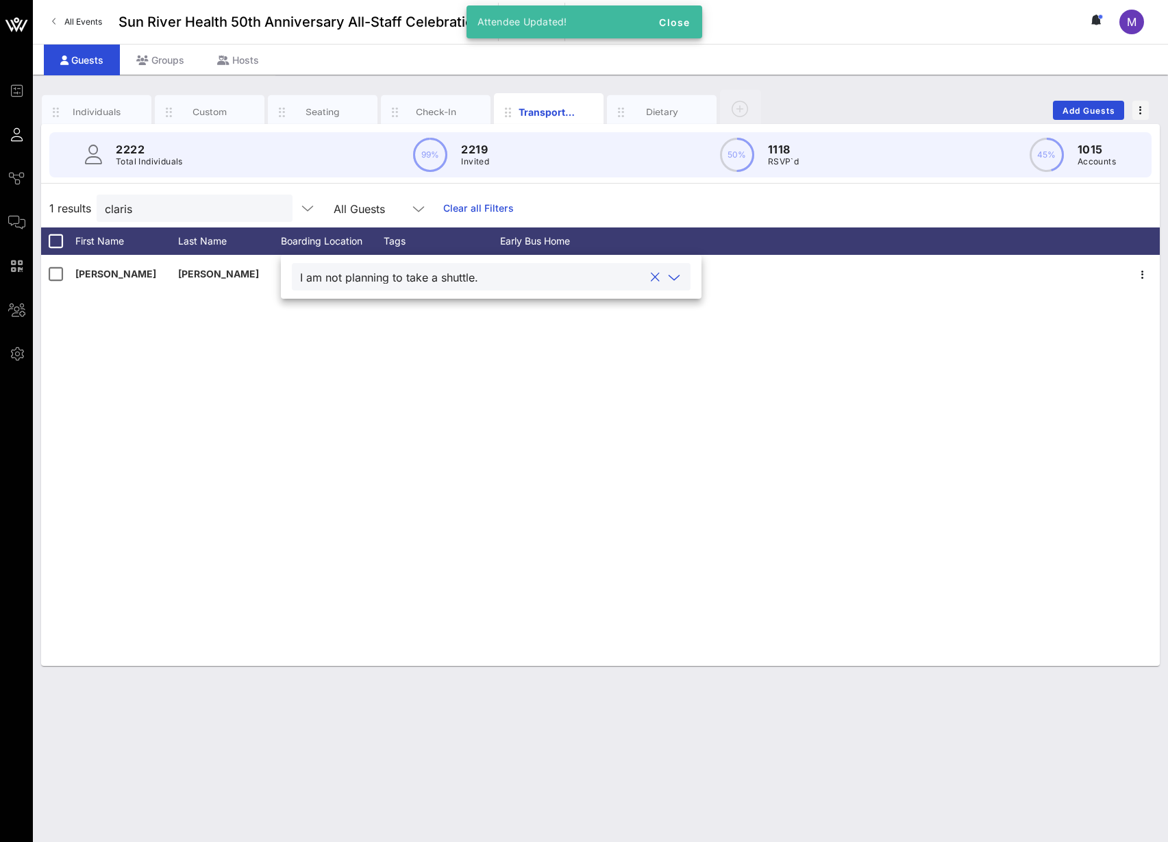
click at [387, 358] on div "[PERSON_NAME] I am not planning to take a shuttle. None { "value": "Yes" }" at bounding box center [600, 460] width 1119 height 411
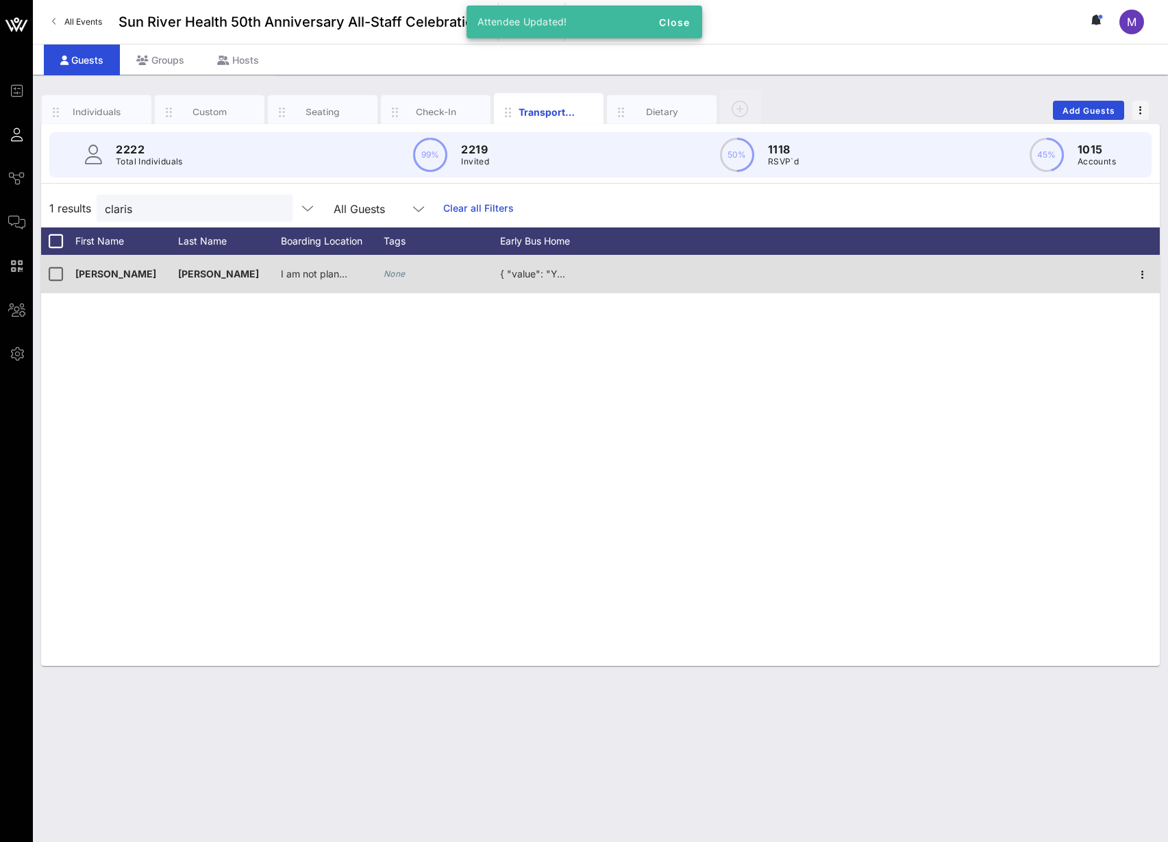
click at [525, 273] on span "{ "value": "Yes" }" at bounding box center [539, 274] width 79 height 12
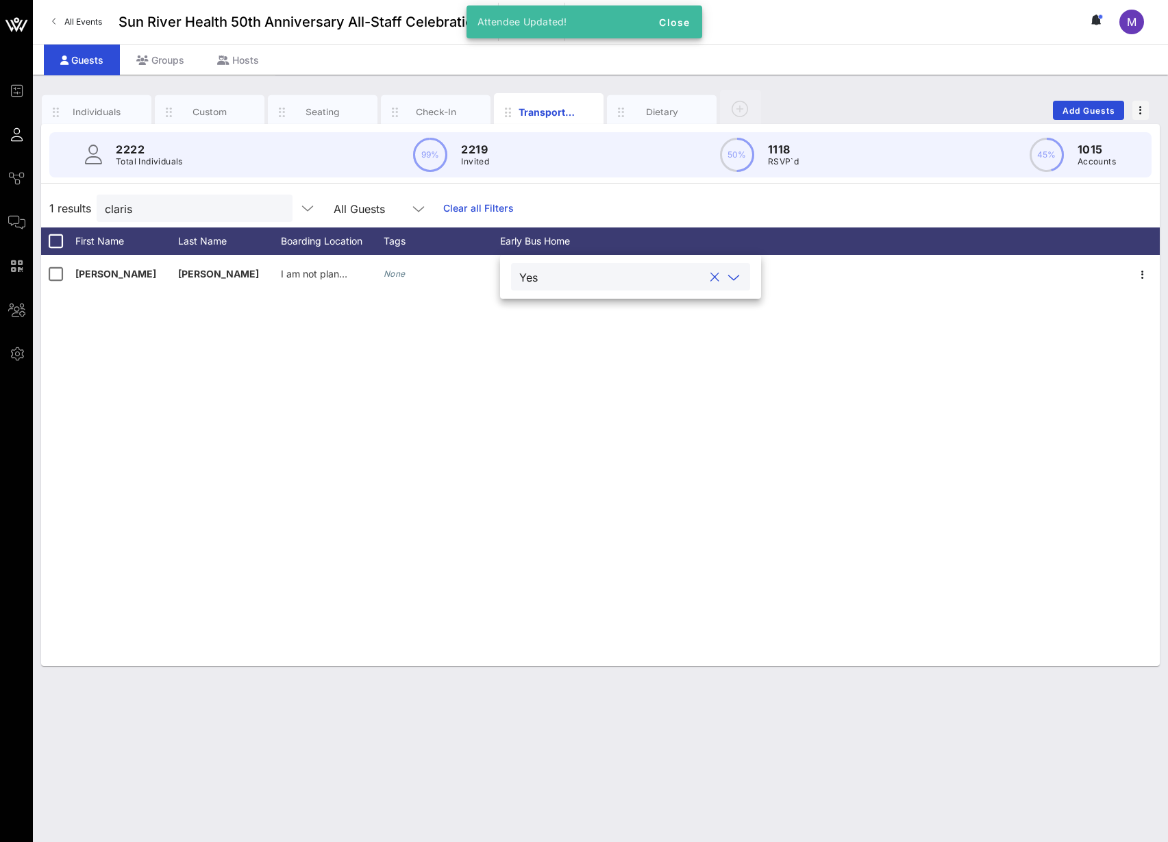
click at [553, 277] on input "text" at bounding box center [623, 277] width 160 height 18
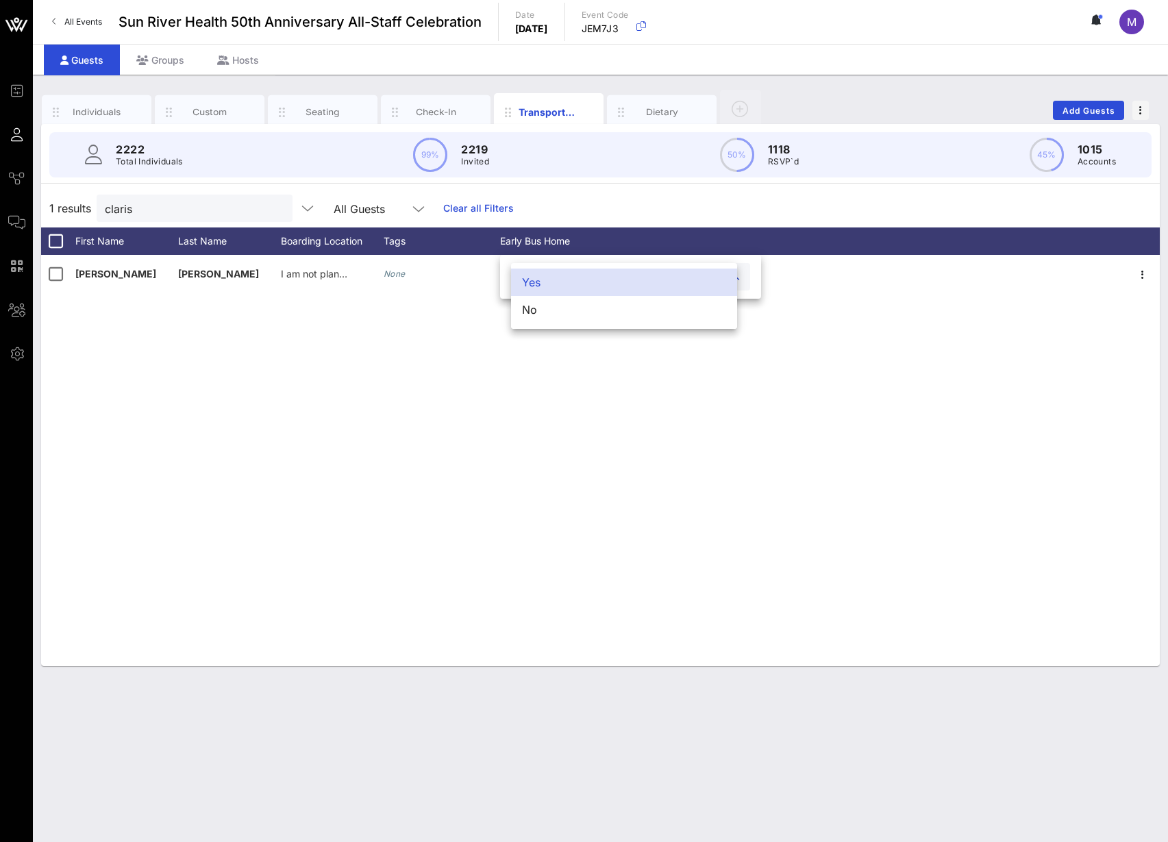
click at [551, 286] on div "Yes" at bounding box center [624, 282] width 226 height 27
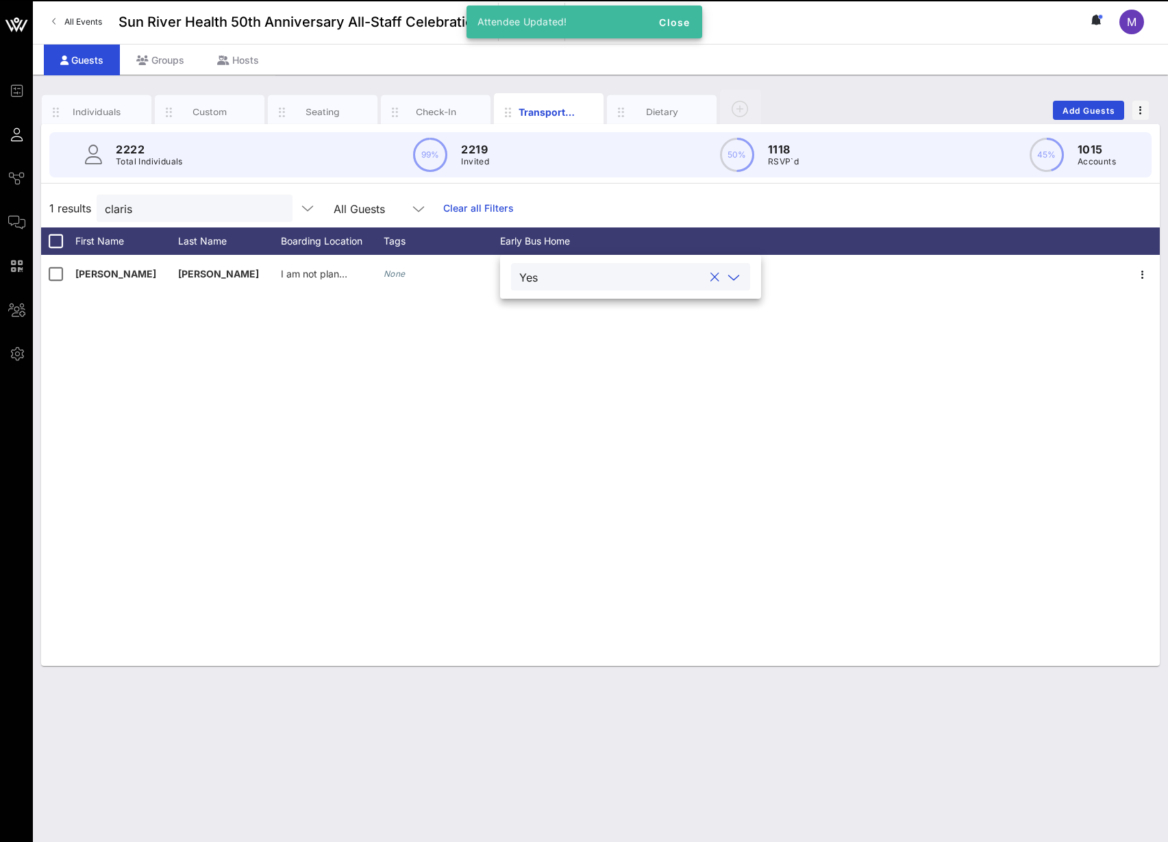
click at [534, 360] on div "[PERSON_NAME] I am not planning to take a shuttle. None Yes" at bounding box center [600, 460] width 1119 height 411
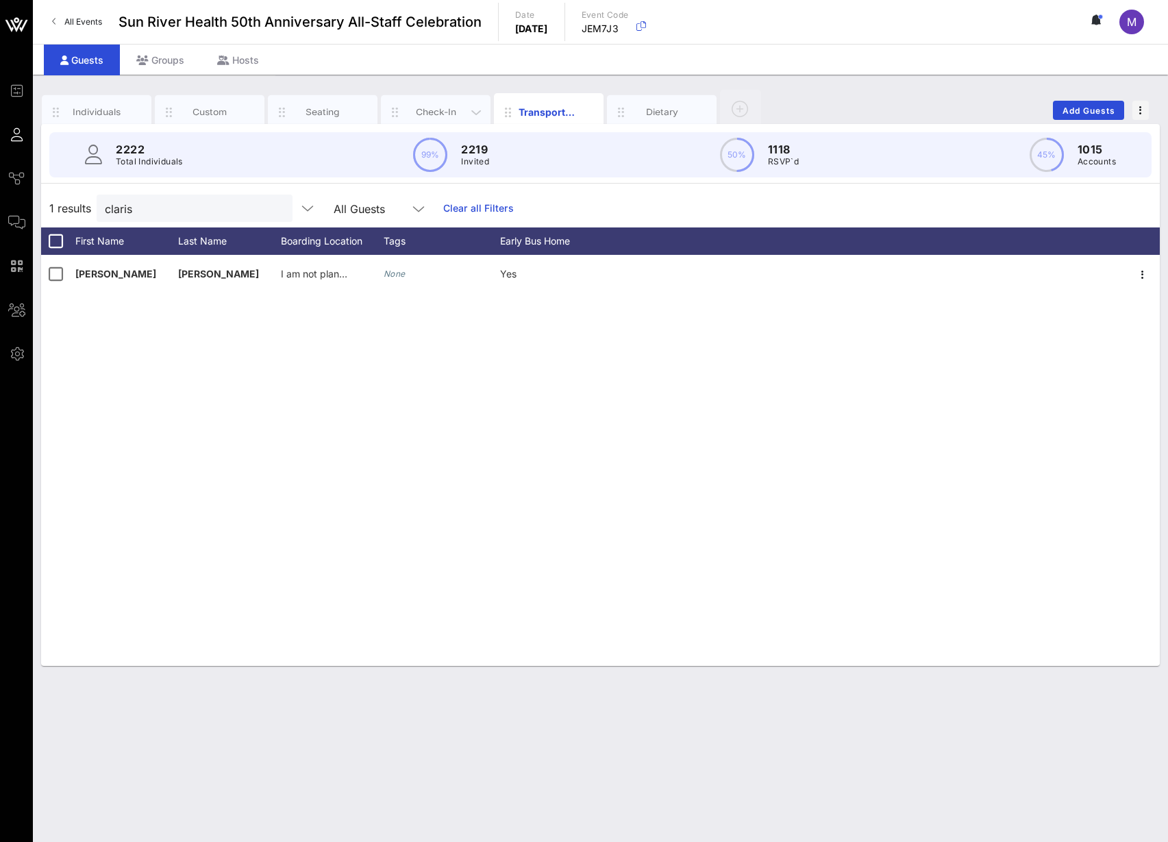
click at [440, 105] on div "Check-In" at bounding box center [436, 111] width 61 height 13
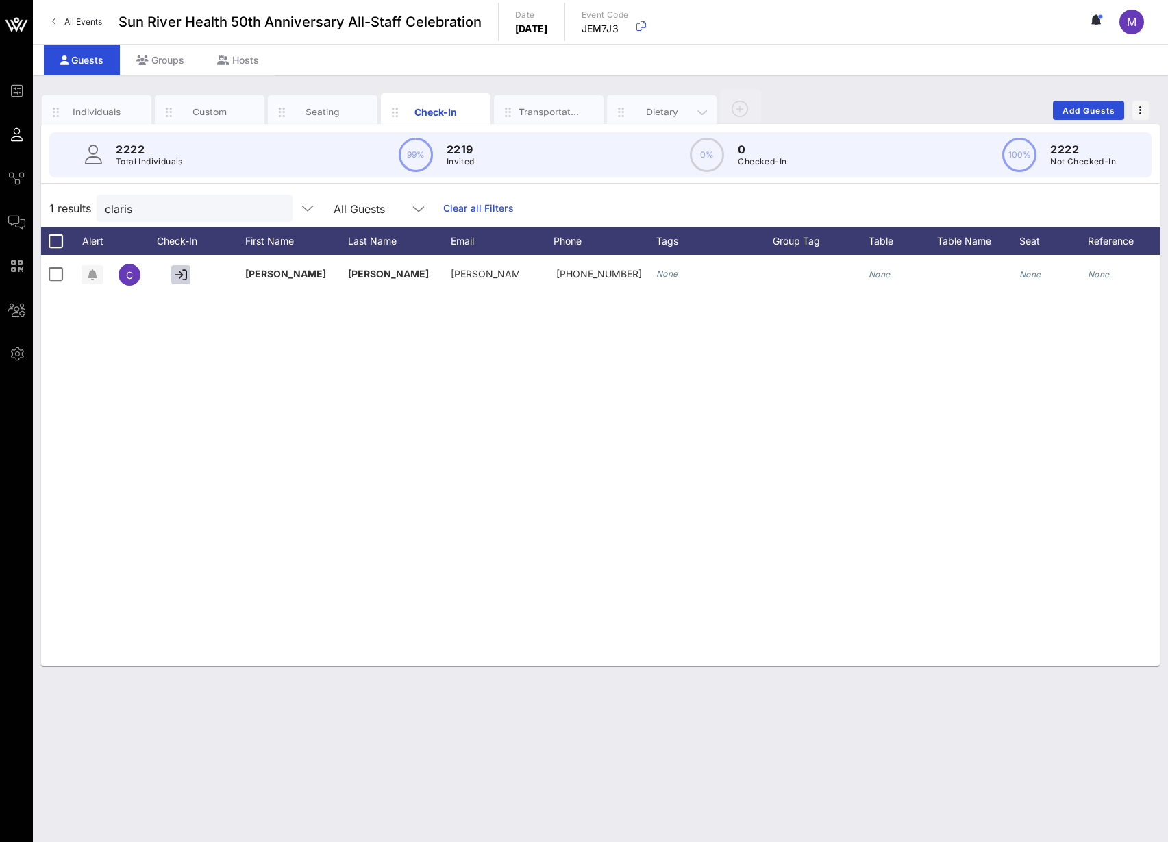
click at [651, 108] on div "Dietary" at bounding box center [662, 111] width 61 height 13
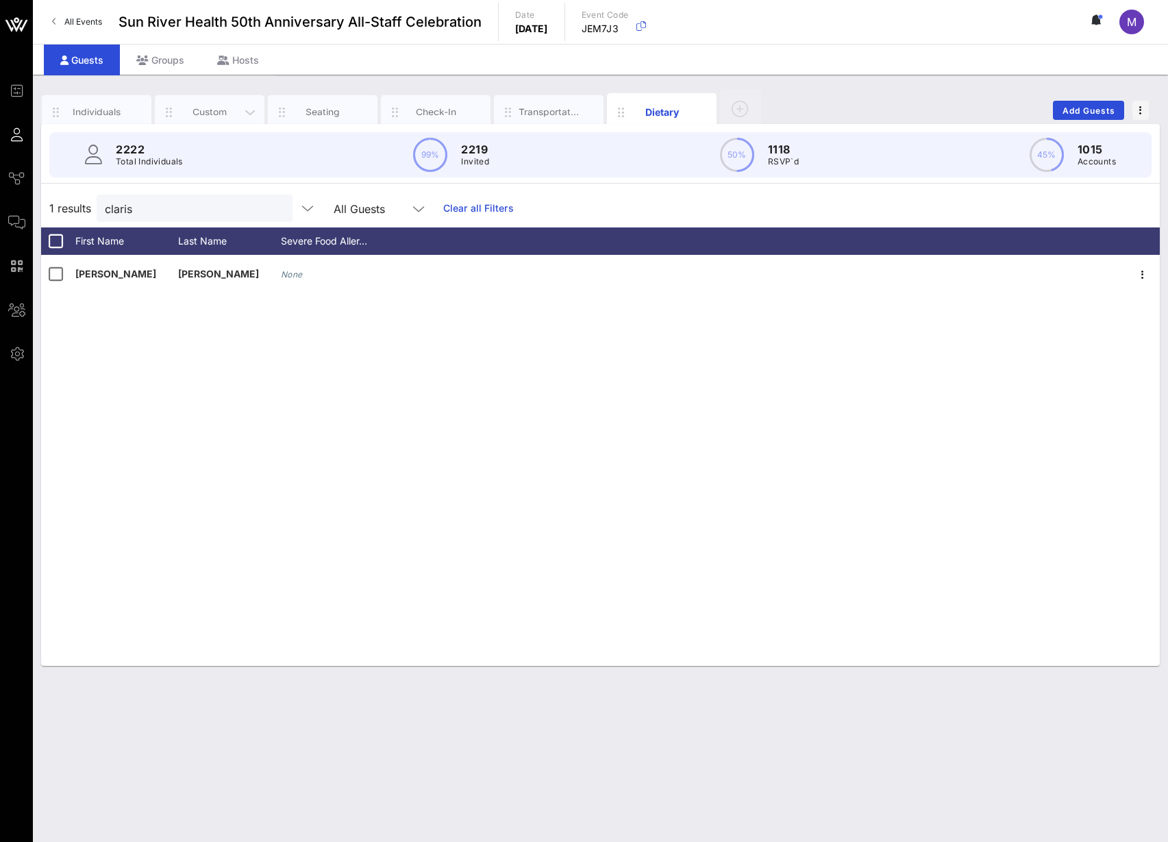
click at [214, 105] on div "Custom" at bounding box center [209, 111] width 61 height 13
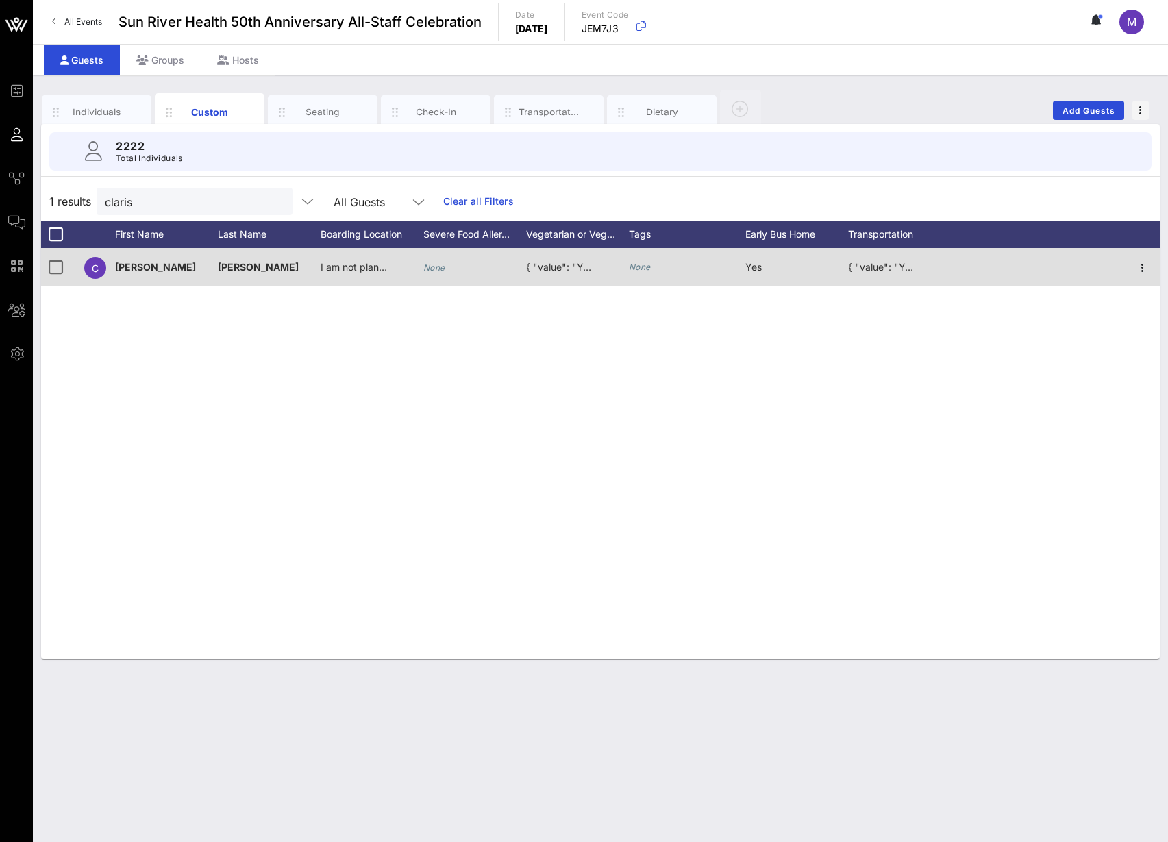
click at [560, 264] on span "{ "value": "Yes" }" at bounding box center [565, 267] width 79 height 12
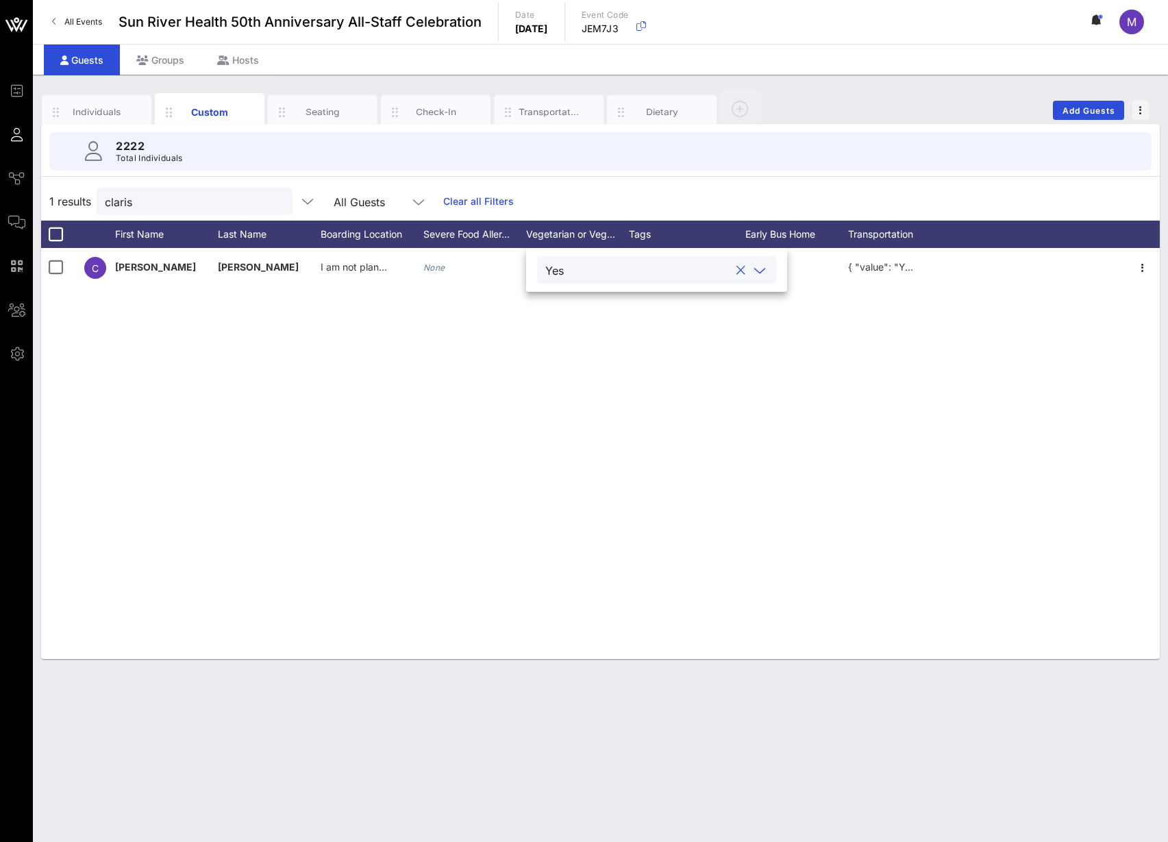
click at [568, 266] on div "Yes" at bounding box center [637, 270] width 184 height 18
click at [588, 277] on div "Yes" at bounding box center [650, 275] width 226 height 27
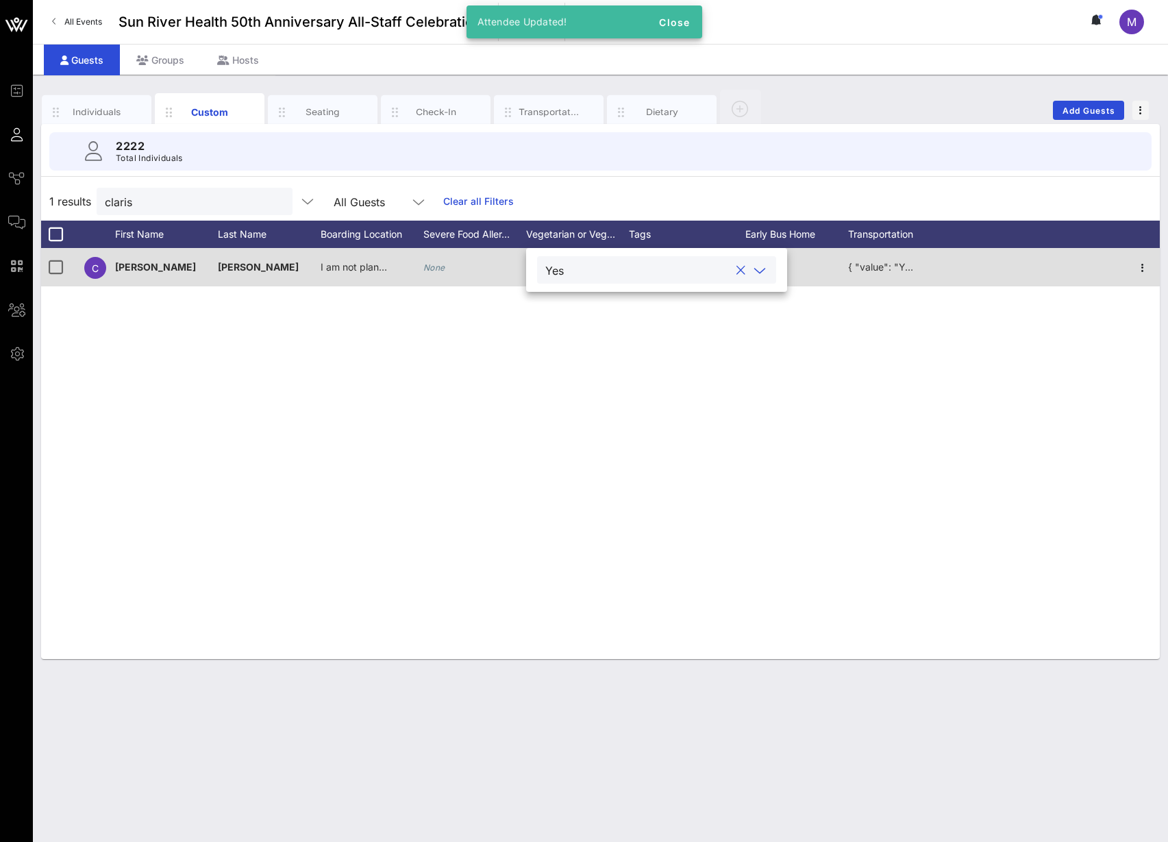
click at [880, 270] on span "{ "value": "Yes" }" at bounding box center [887, 267] width 79 height 12
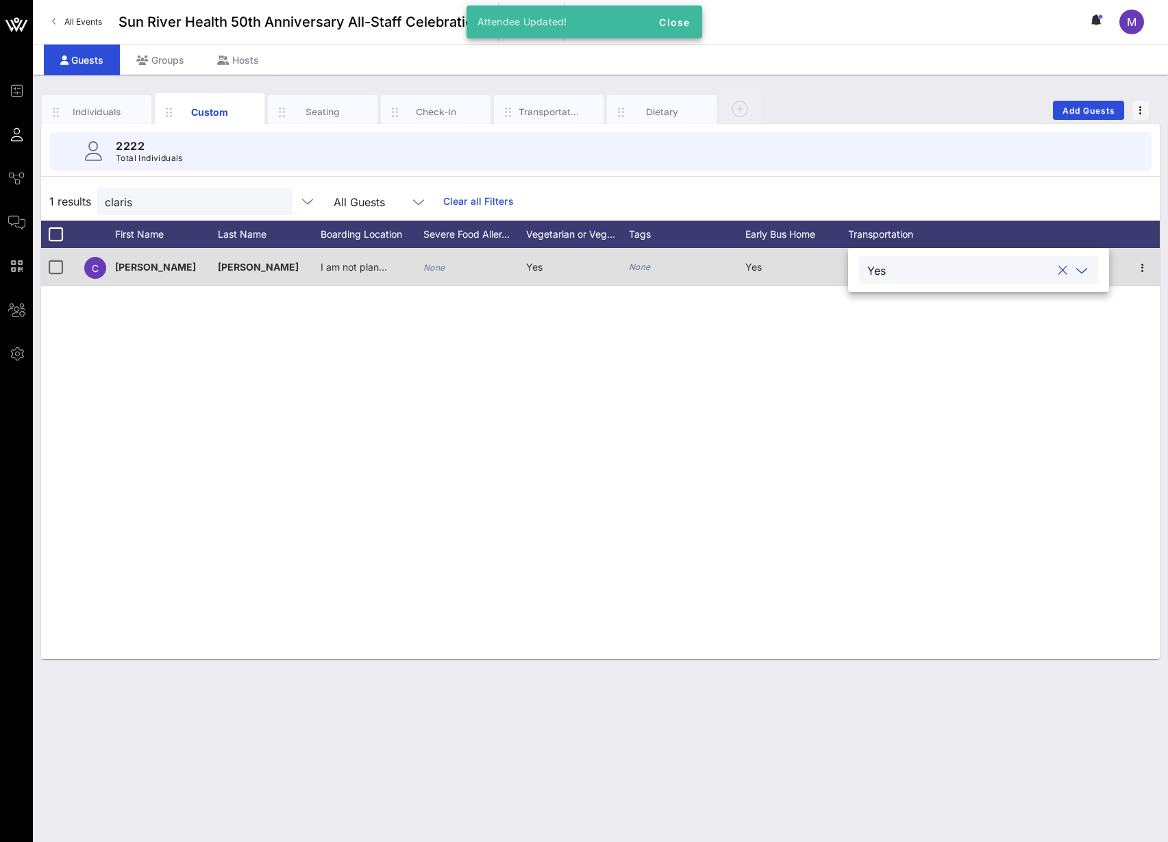
click at [880, 270] on div "Yes" at bounding box center [876, 270] width 18 height 12
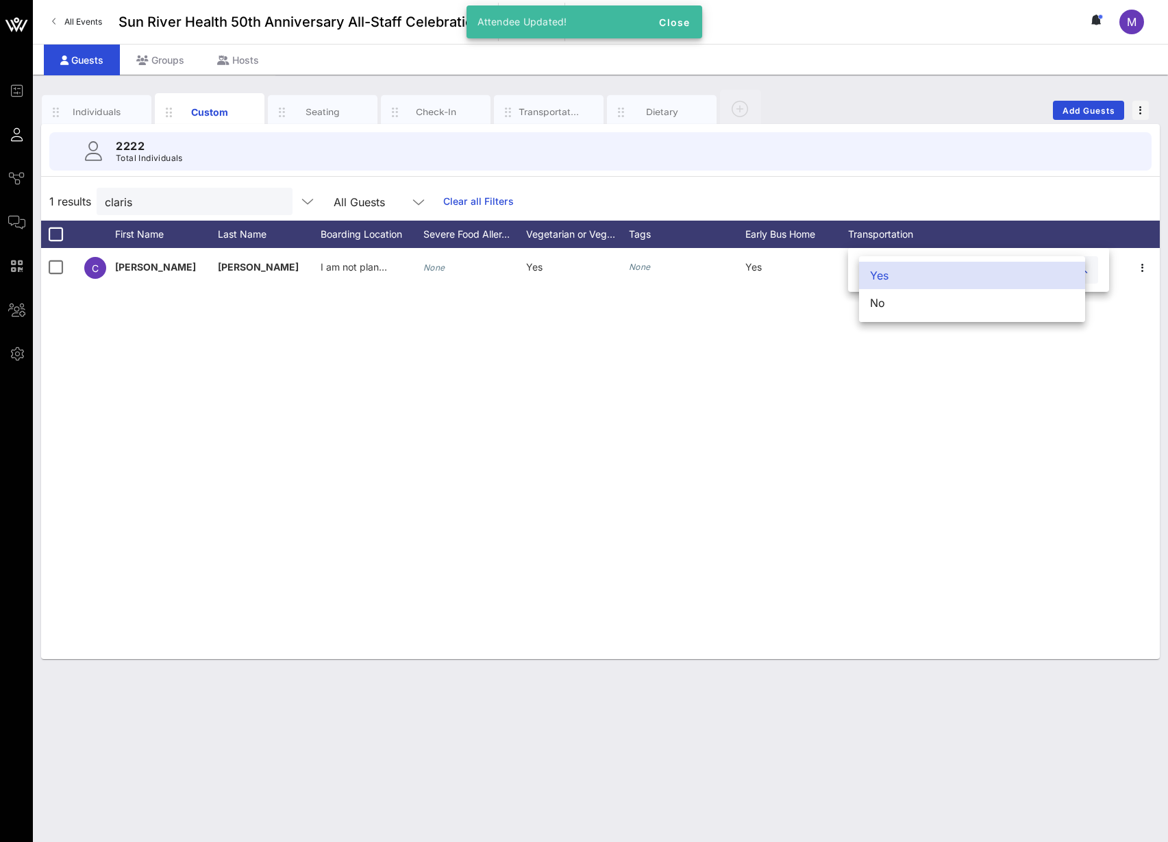
click at [882, 274] on div "Yes" at bounding box center [972, 275] width 226 height 27
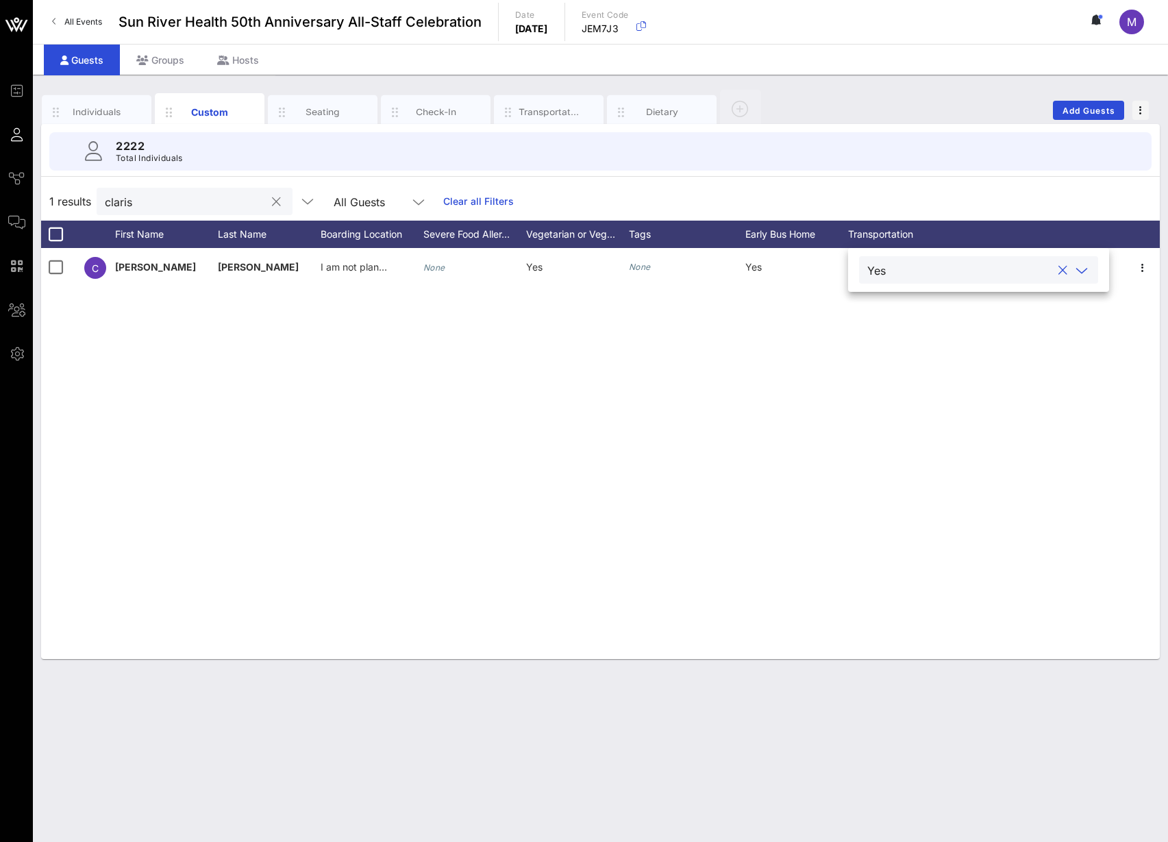
click at [150, 195] on input "claris" at bounding box center [185, 201] width 160 height 18
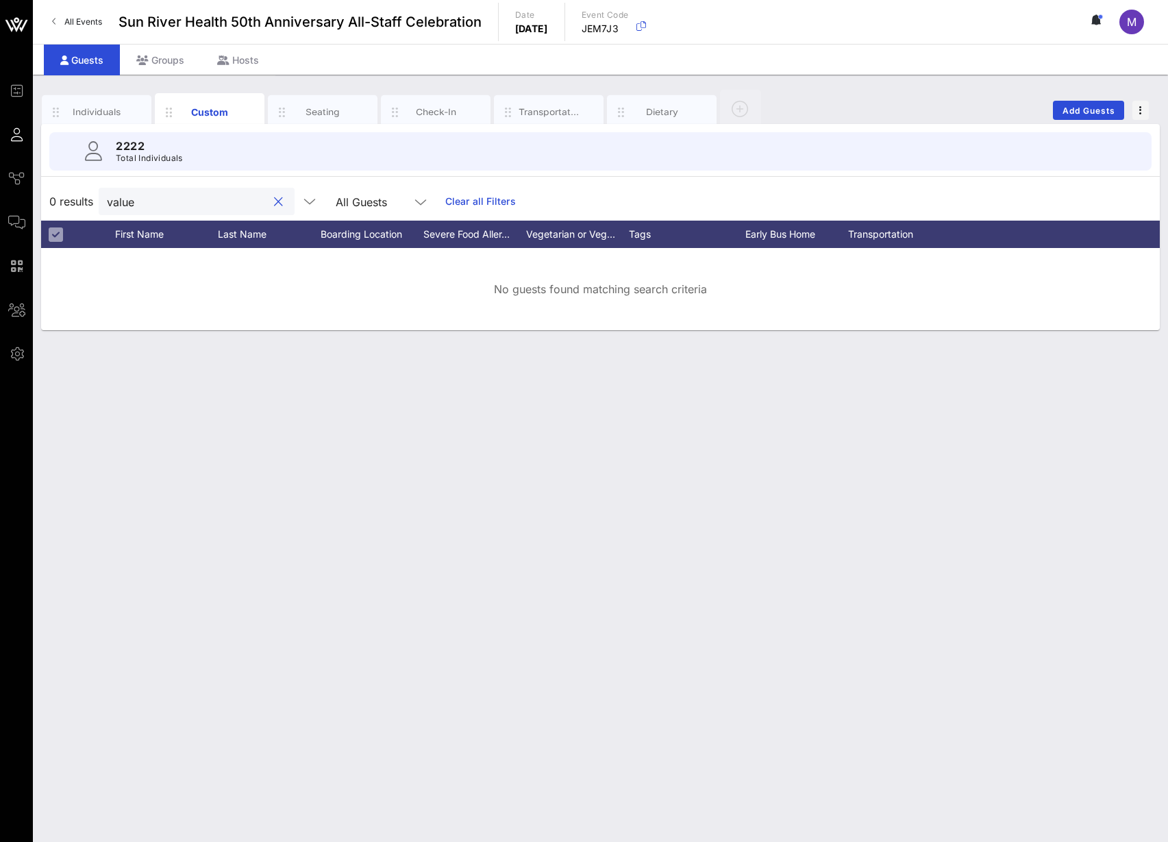
type input "value"
click at [336, 199] on div "All Guests" at bounding box center [361, 202] width 51 height 12
click at [302, 208] on icon "button" at bounding box center [309, 201] width 16 height 16
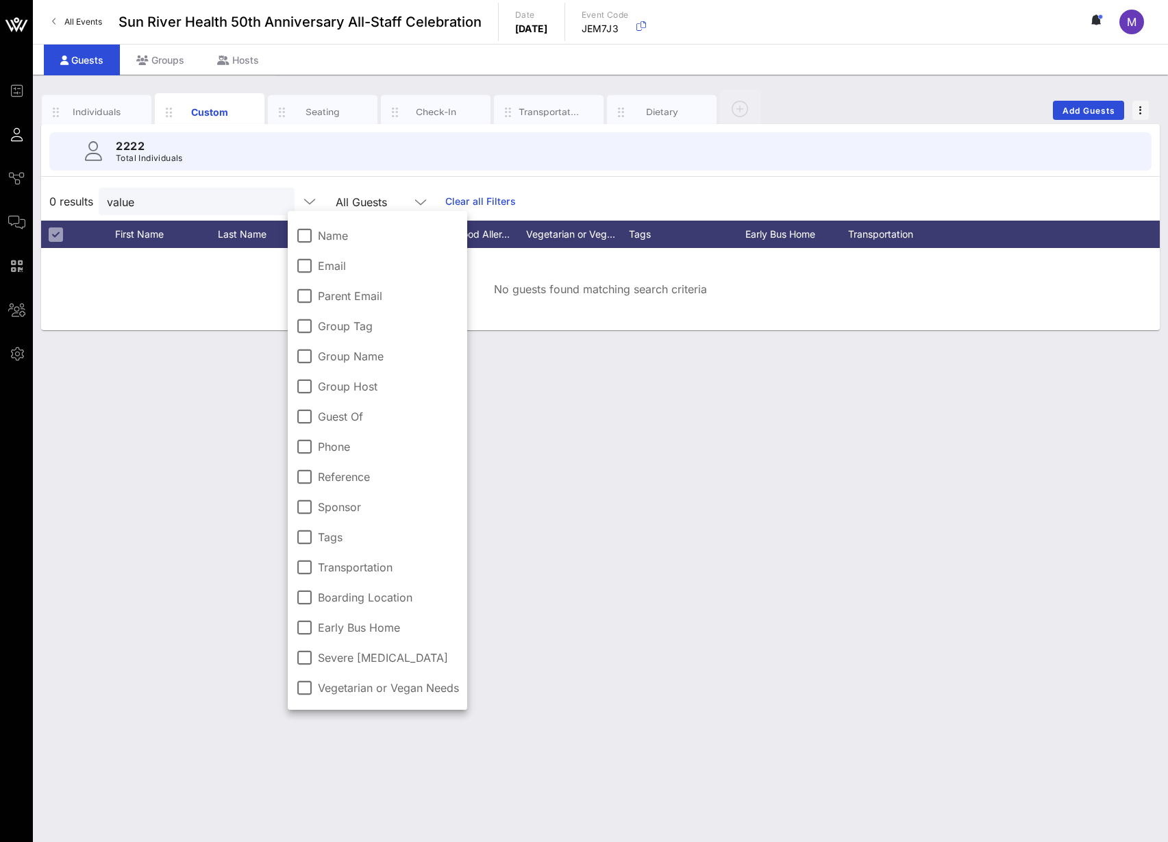
click at [590, 469] on div "Individuals Custom Seating Check-In Transportation Dietary Add Guests 2222 Tota…" at bounding box center [600, 458] width 1135 height 767
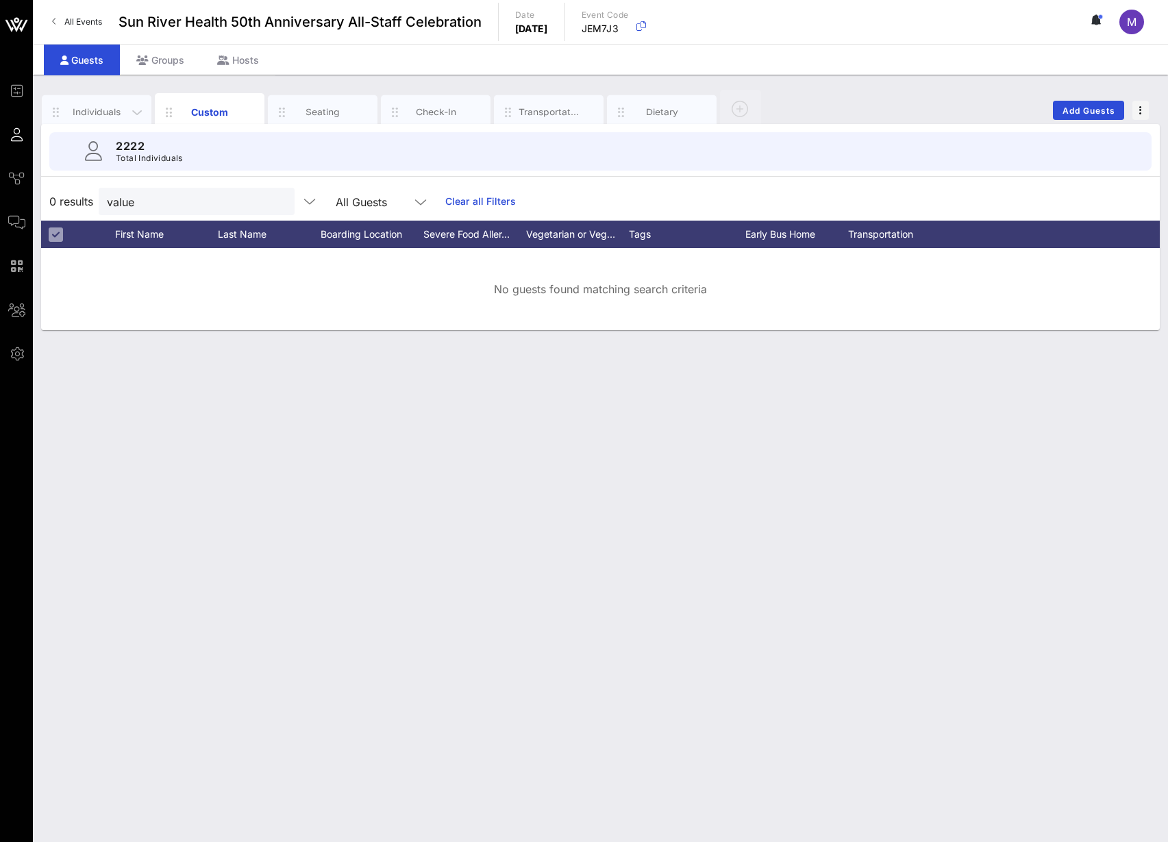
click at [100, 110] on div "Individuals" at bounding box center [96, 111] width 61 height 13
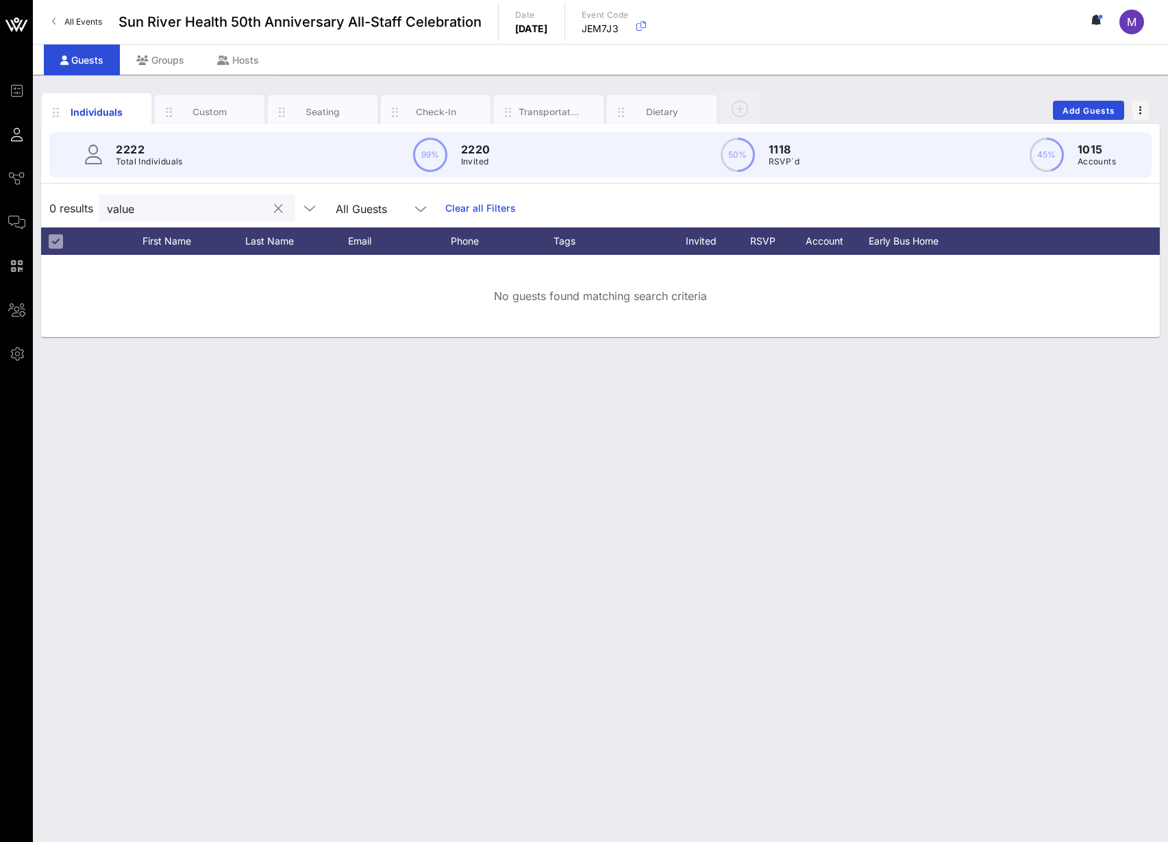
click at [236, 207] on input "value" at bounding box center [187, 208] width 160 height 18
click at [274, 204] on button "clear icon" at bounding box center [278, 209] width 9 height 14
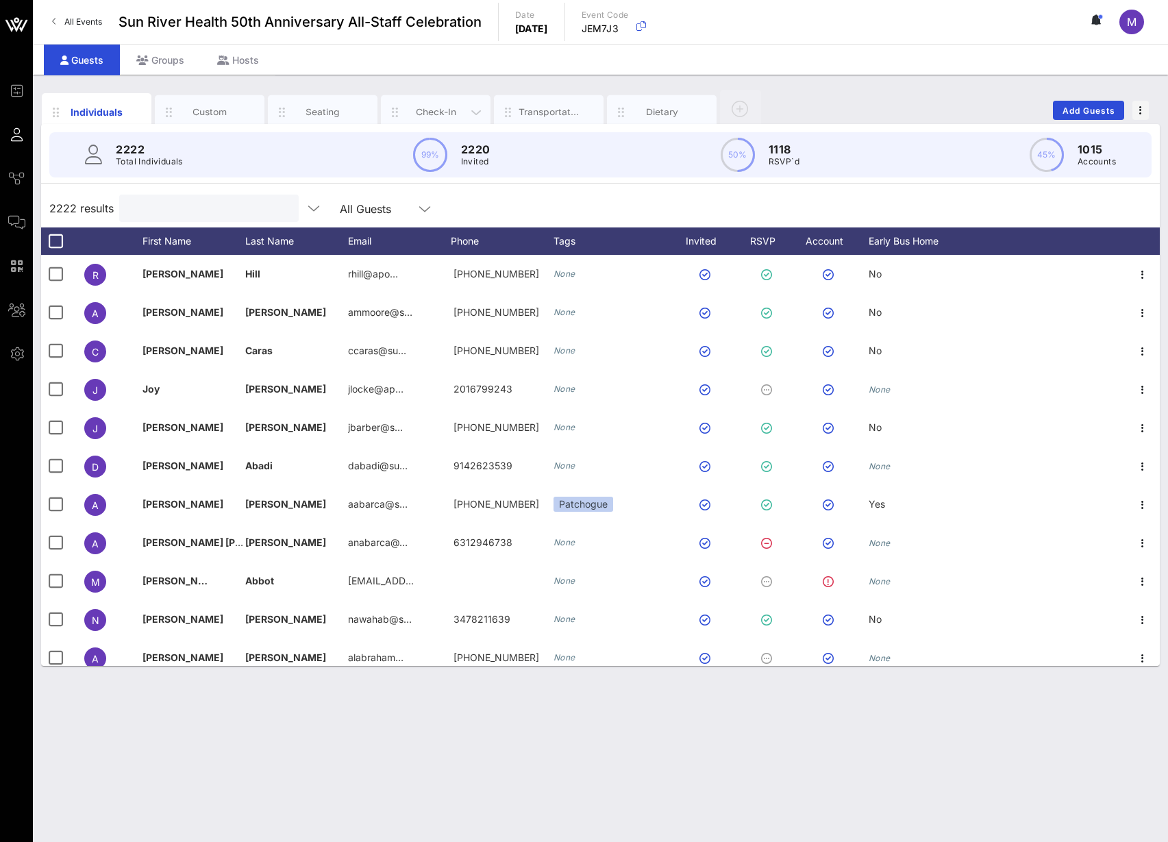
click at [412, 106] on div "Check-In" at bounding box center [436, 111] width 61 height 13
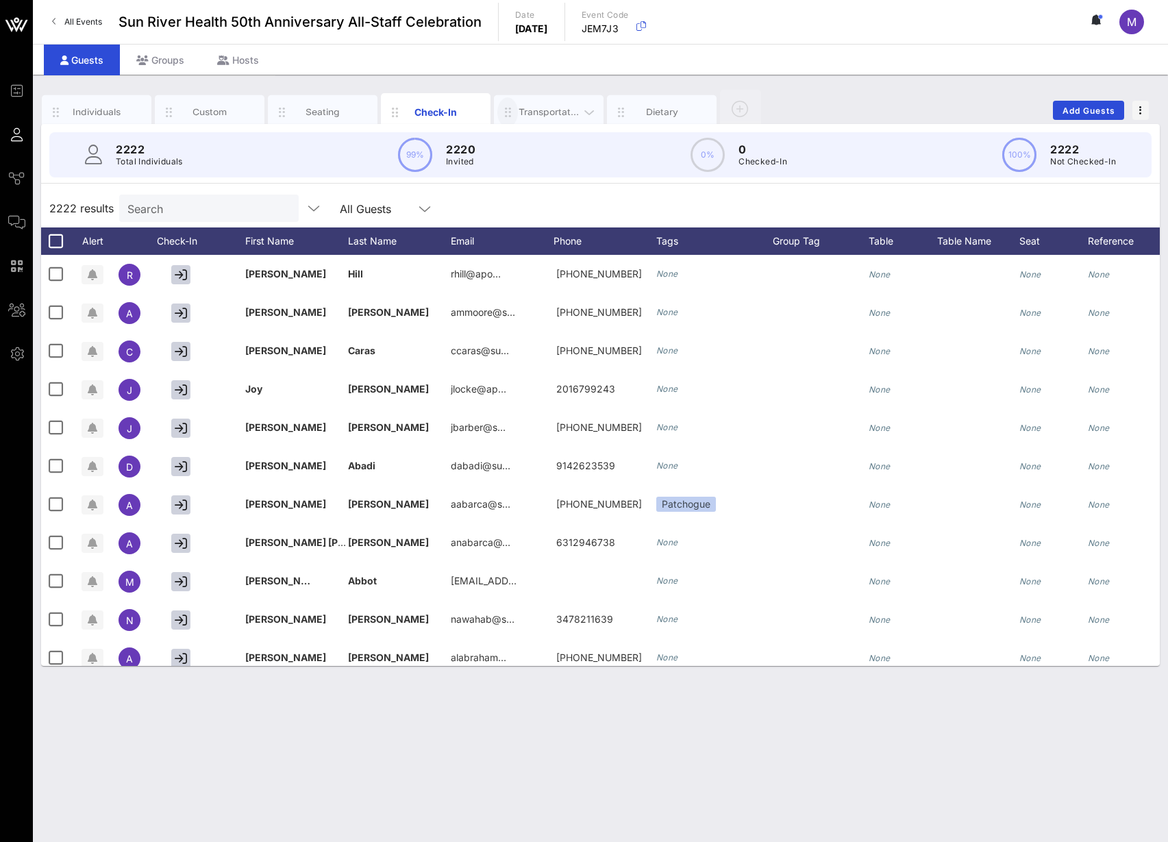
click at [513, 110] on icon "button" at bounding box center [507, 112] width 16 height 15
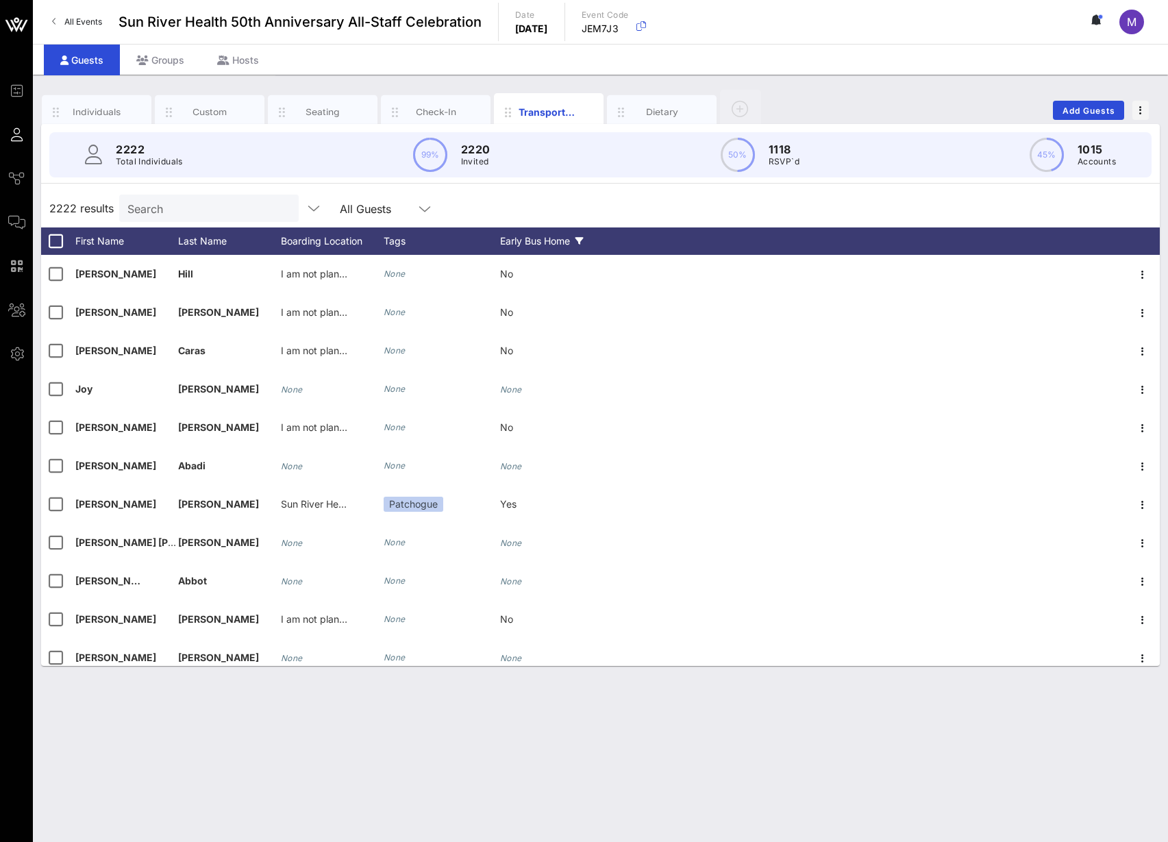
click at [544, 238] on div "Early Bus Home" at bounding box center [551, 240] width 103 height 27
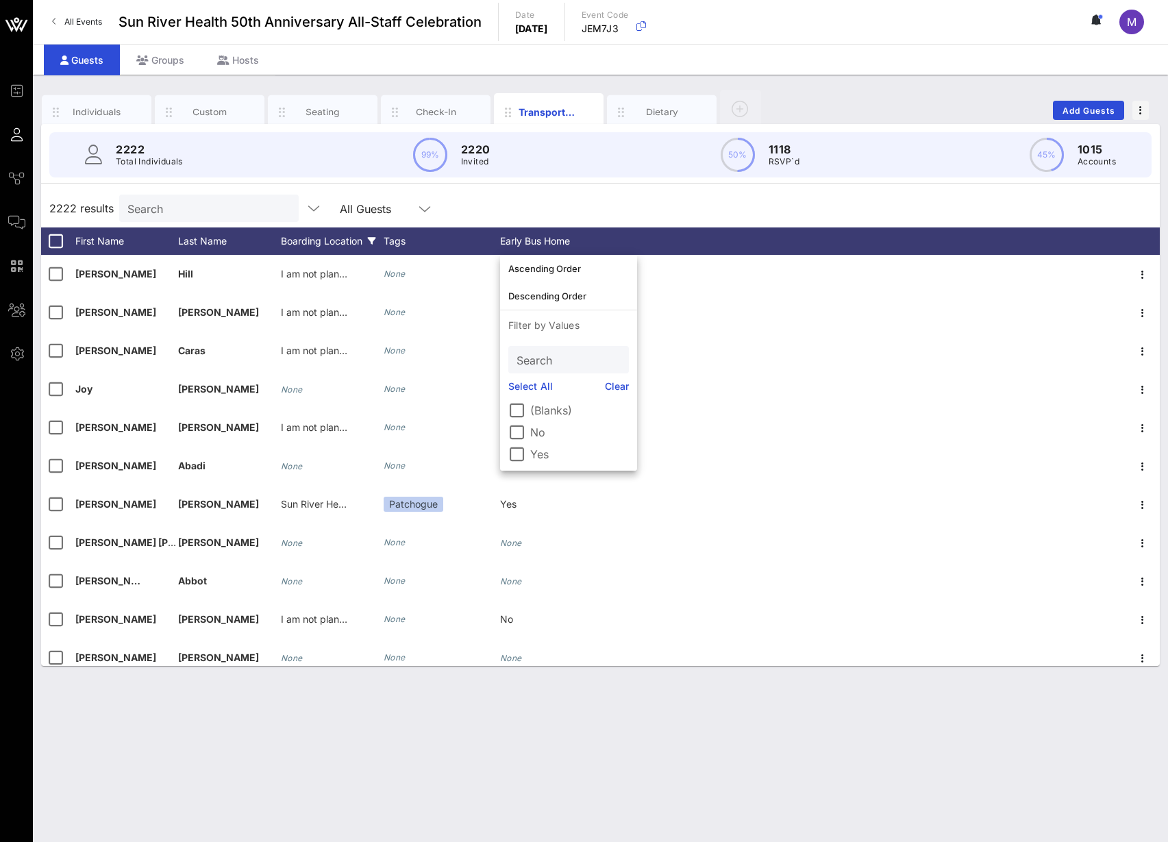
click at [332, 232] on div "Boarding Location" at bounding box center [332, 240] width 103 height 27
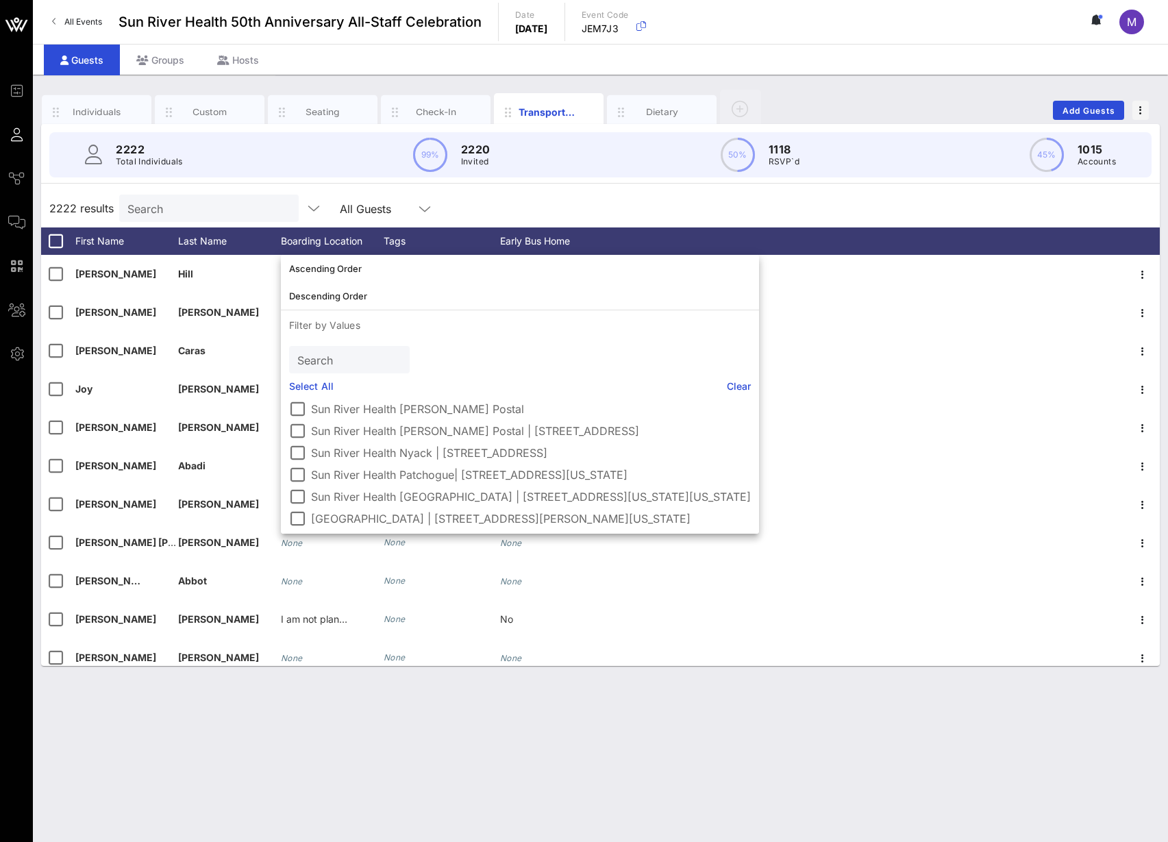
scroll to position [90, 0]
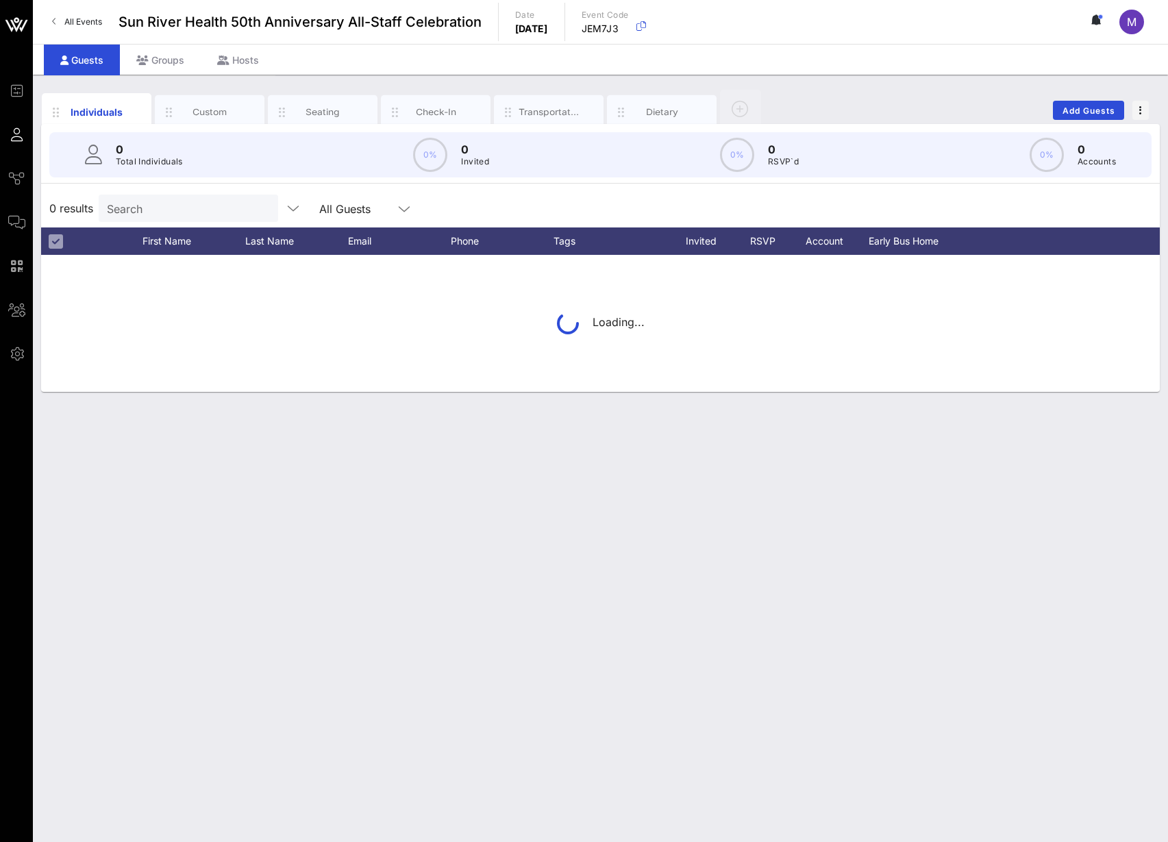
click at [173, 204] on input "Search" at bounding box center [187, 208] width 160 height 18
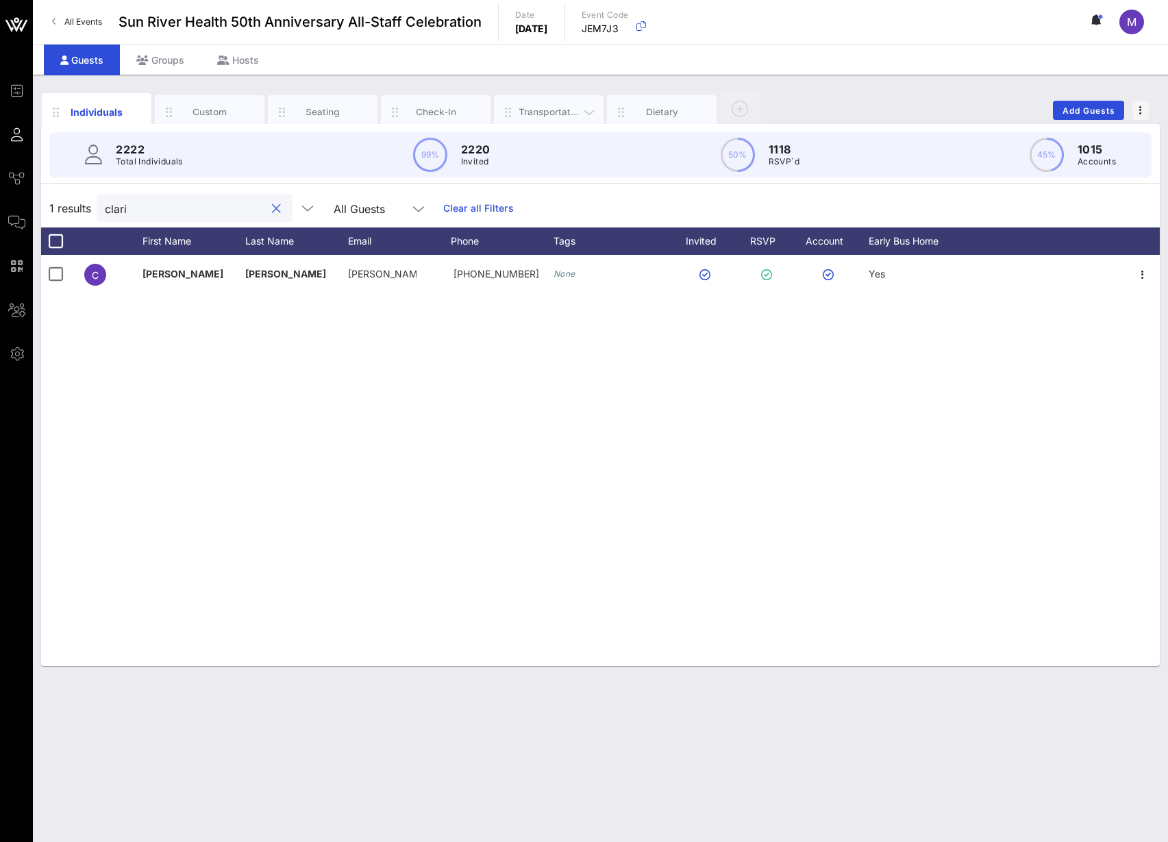
type input "clari"
click at [519, 116] on div "Transportation" at bounding box center [549, 111] width 61 height 13
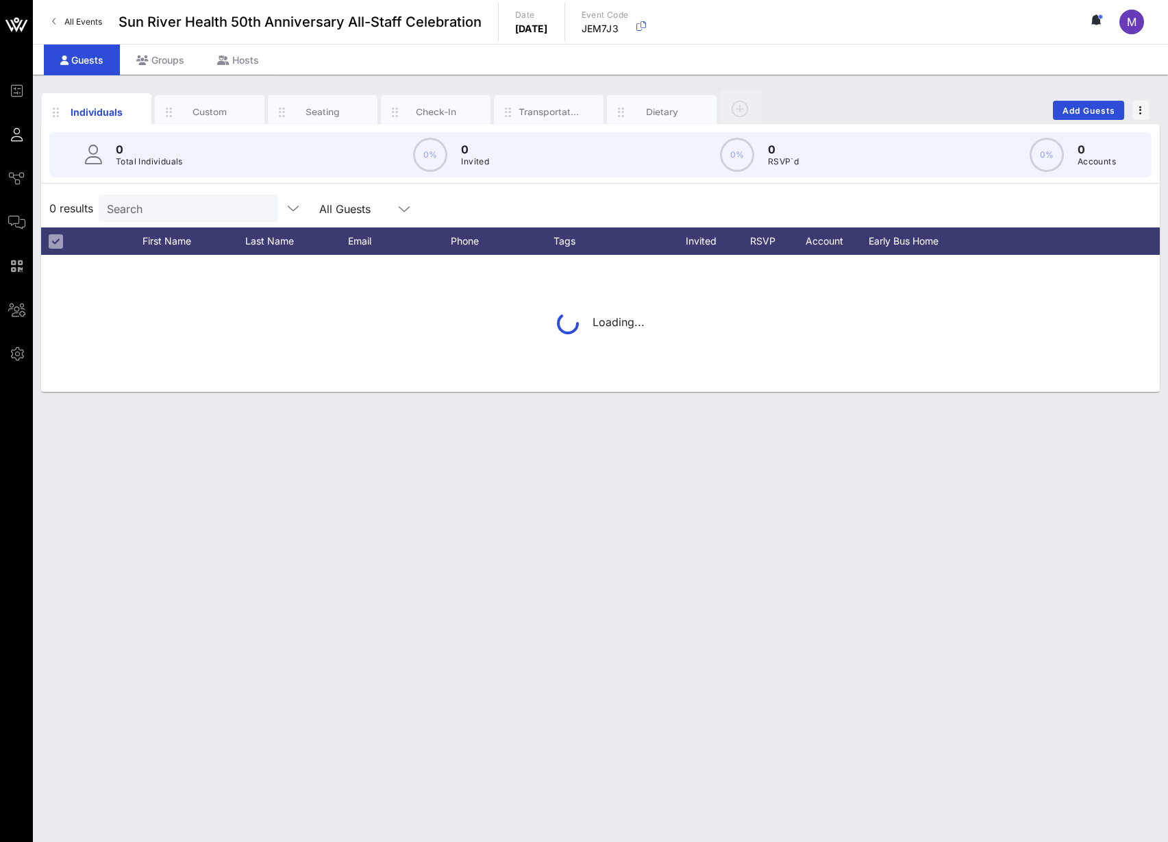
click at [179, 201] on input "Search" at bounding box center [187, 208] width 160 height 18
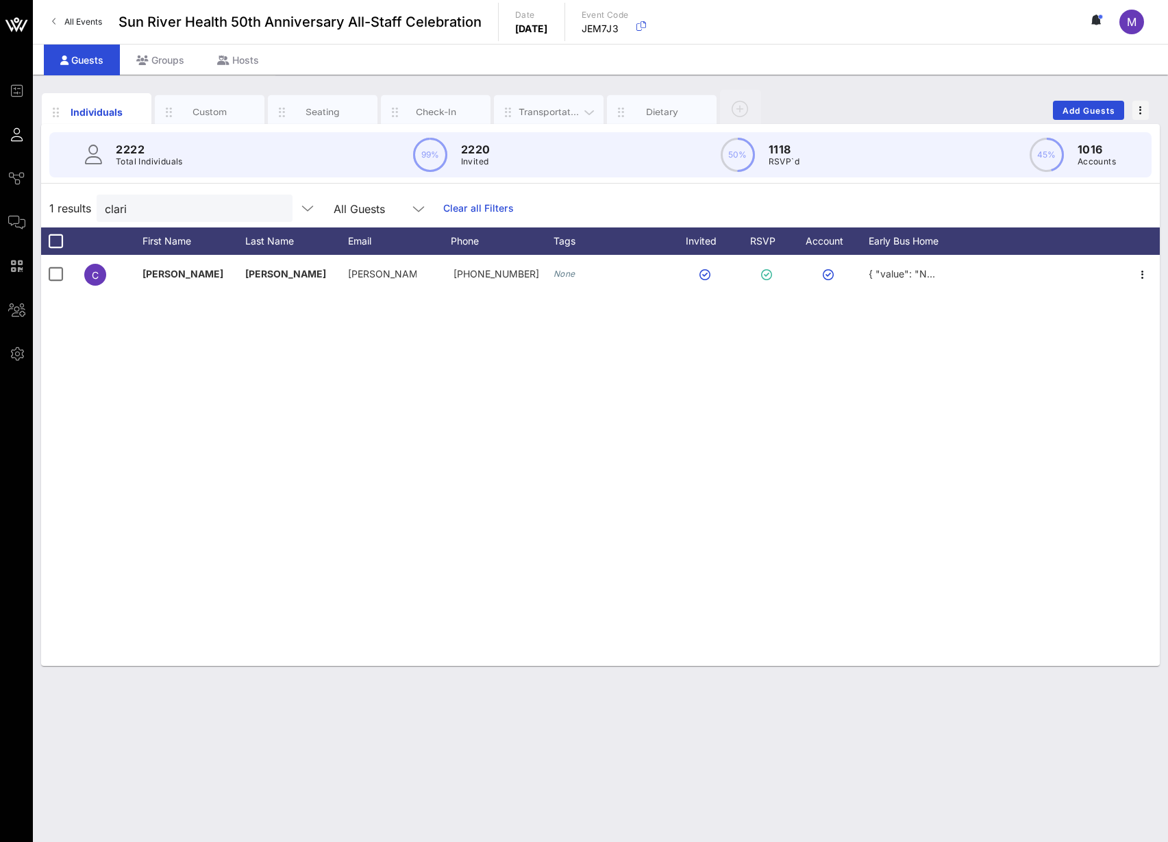
click at [518, 102] on div at bounding box center [507, 111] width 21 height 29
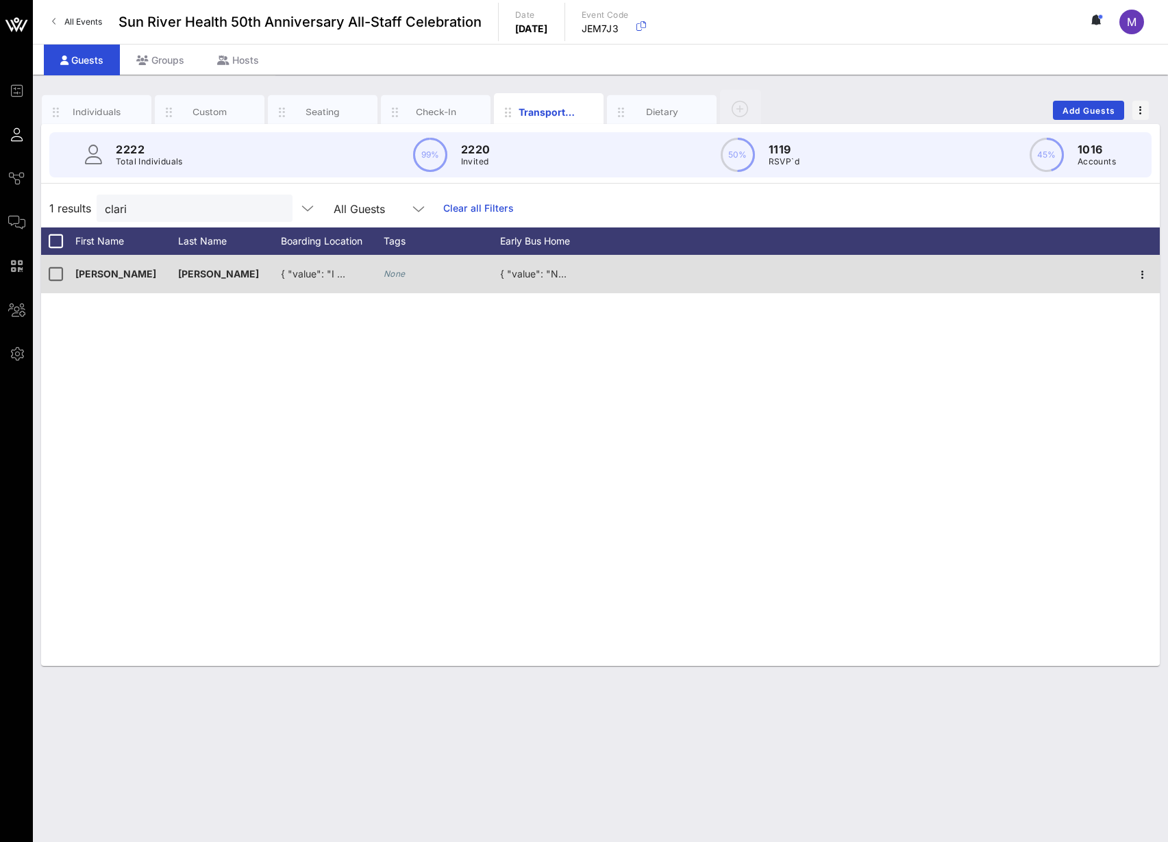
click at [320, 268] on span "{ "value": "I am not planning to take a shuttle." }" at bounding box center [389, 274] width 217 height 12
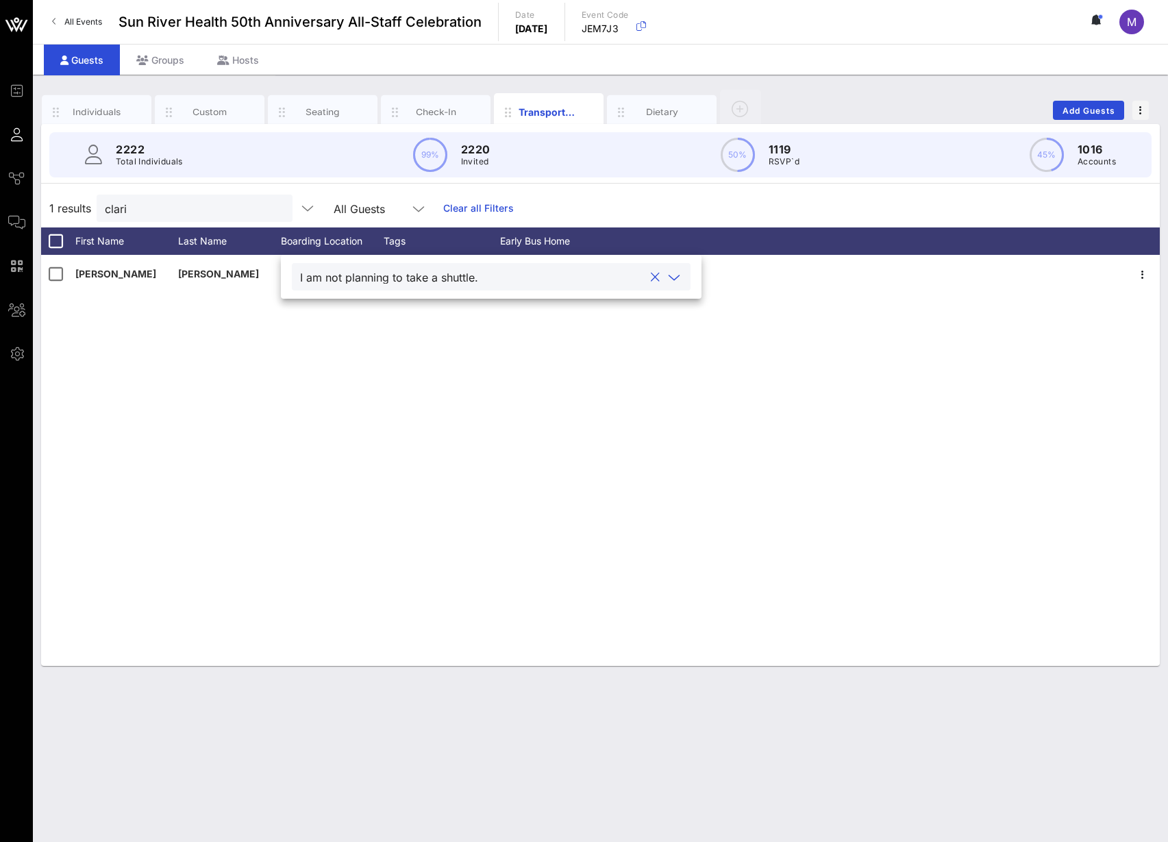
click at [320, 275] on div "I am not planning to take a shuttle." at bounding box center [389, 277] width 178 height 12
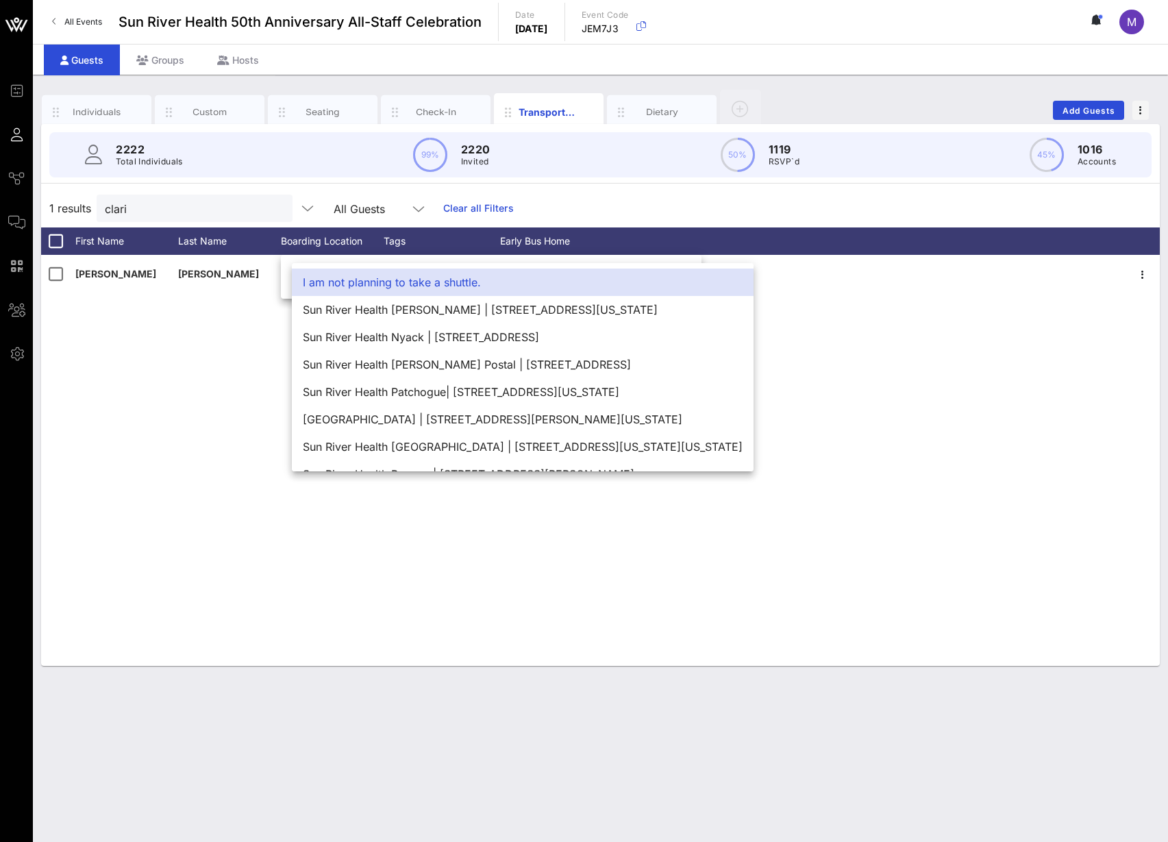
click at [359, 284] on div "I am not planning to take a shuttle." at bounding box center [523, 282] width 462 height 27
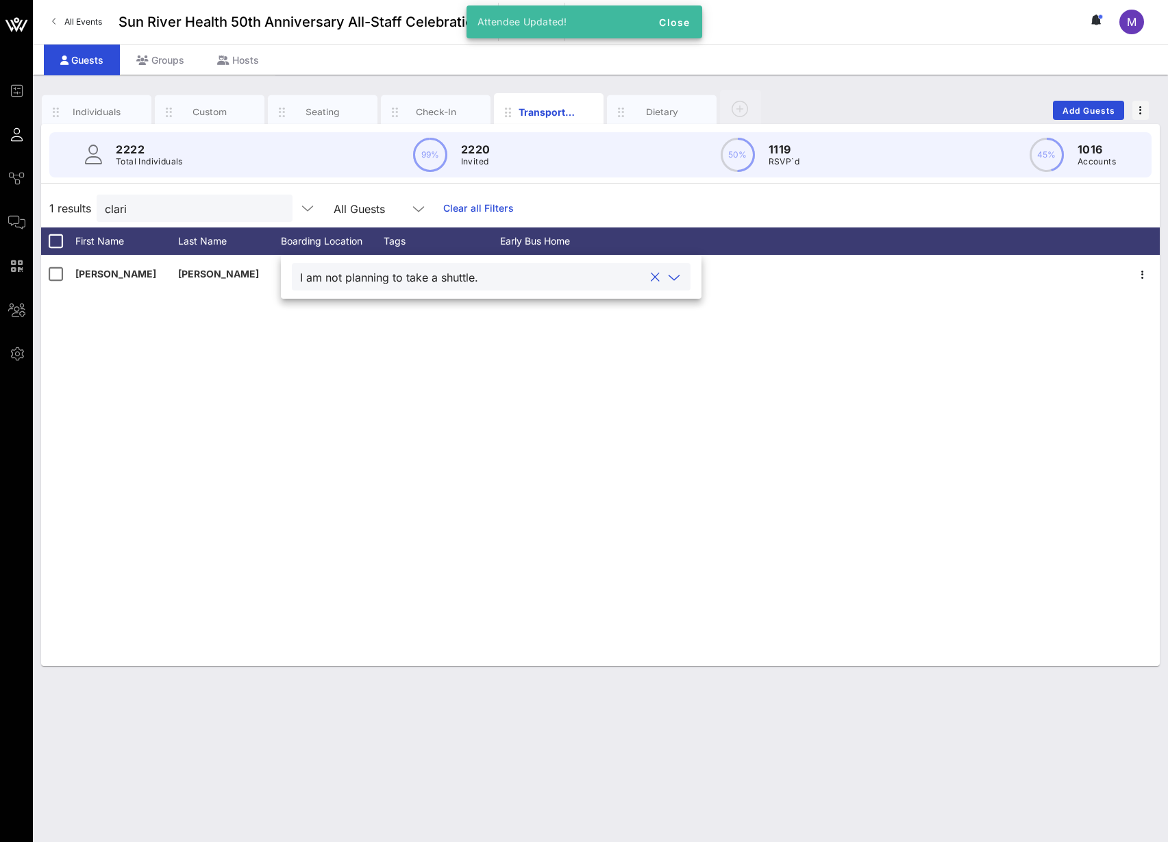
click at [386, 345] on div "Clarisa Tanedo I am not planning to take a shuttle. None { "value": "No" }" at bounding box center [600, 460] width 1119 height 411
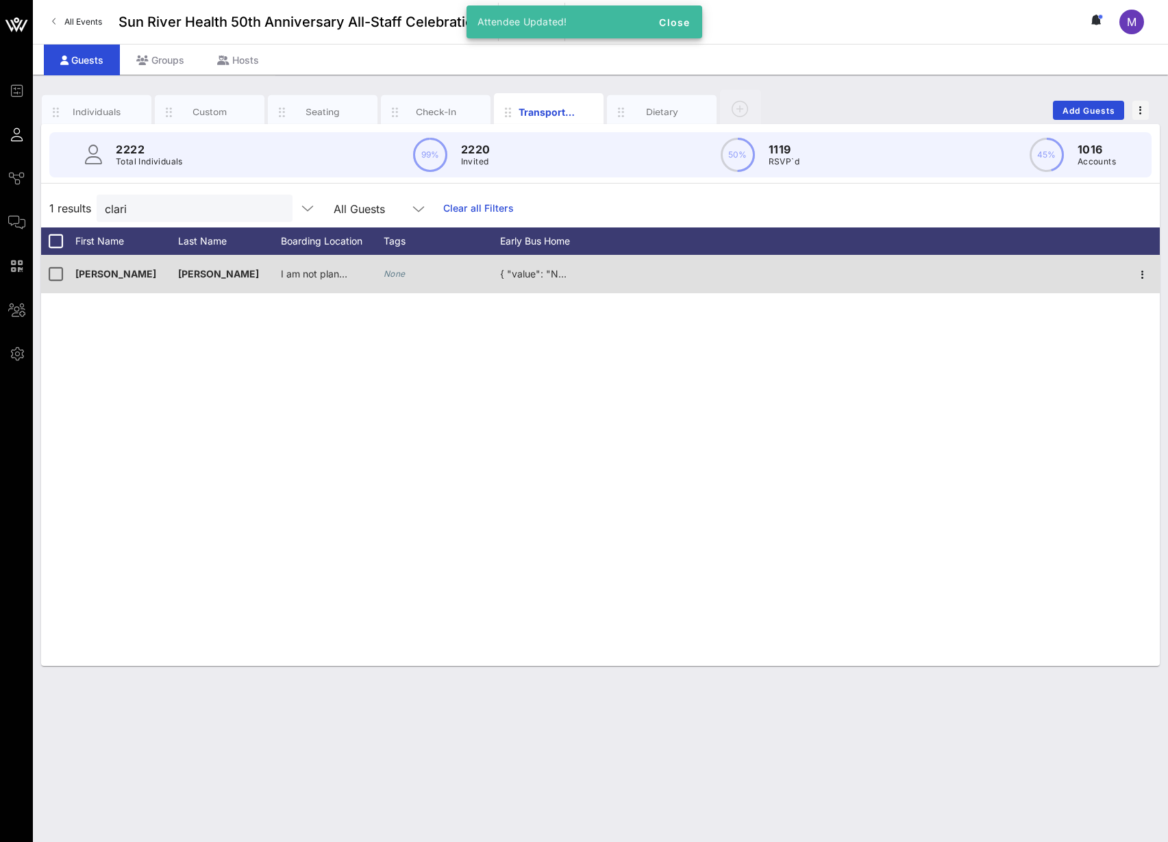
click at [566, 270] on span "{ "value": "No" }" at bounding box center [537, 274] width 75 height 12
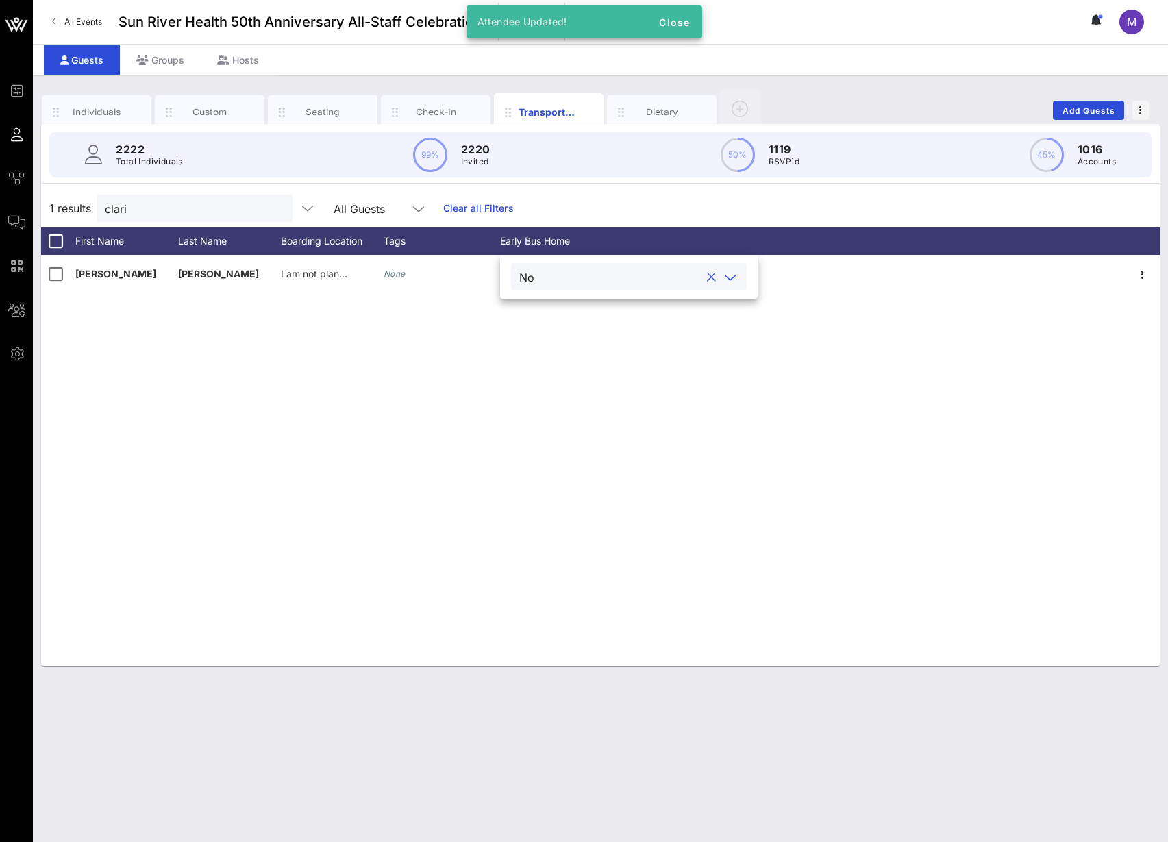
click at [564, 274] on input "text" at bounding box center [620, 277] width 160 height 18
click at [563, 309] on div "No" at bounding box center [622, 309] width 223 height 27
click at [568, 356] on div "Clarisa Tanedo I am not planning to take a shuttle. None No" at bounding box center [600, 460] width 1119 height 411
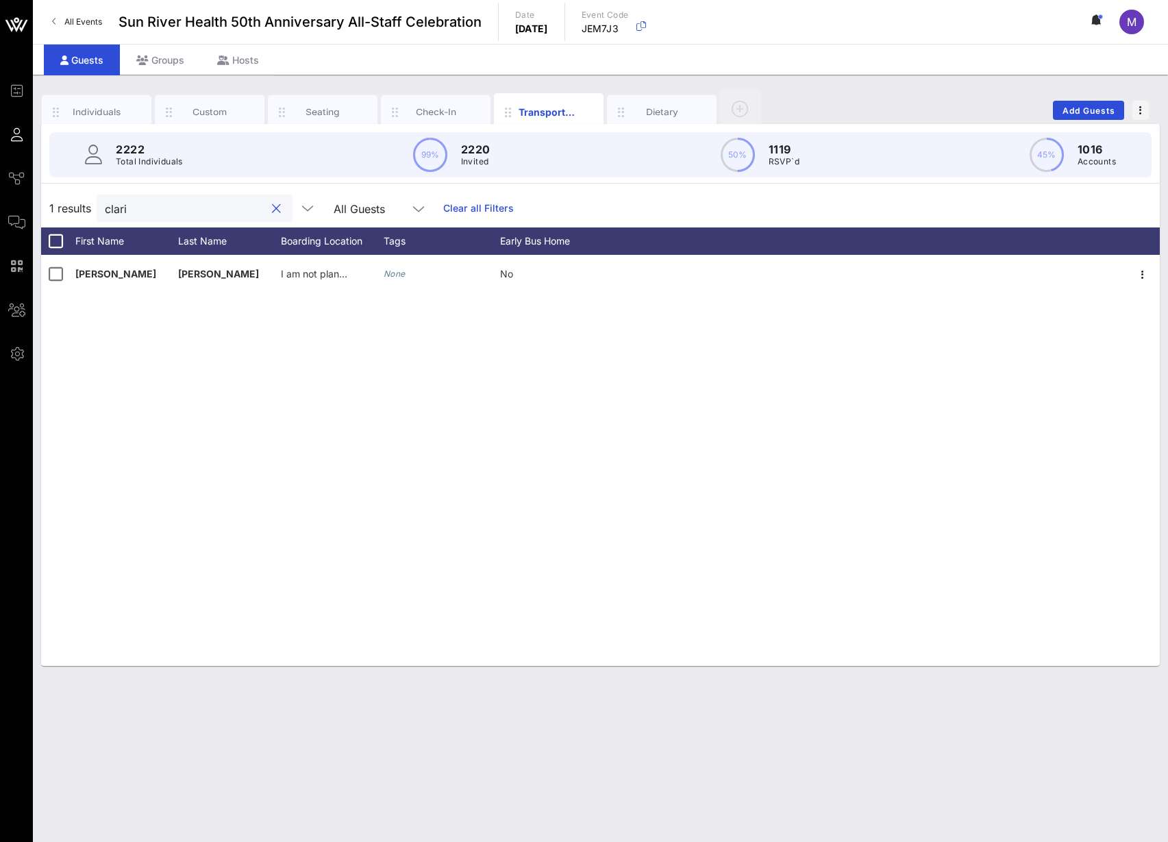
click at [192, 199] on input "clari" at bounding box center [185, 208] width 160 height 18
type input "yul"
